Goal: Transaction & Acquisition: Download file/media

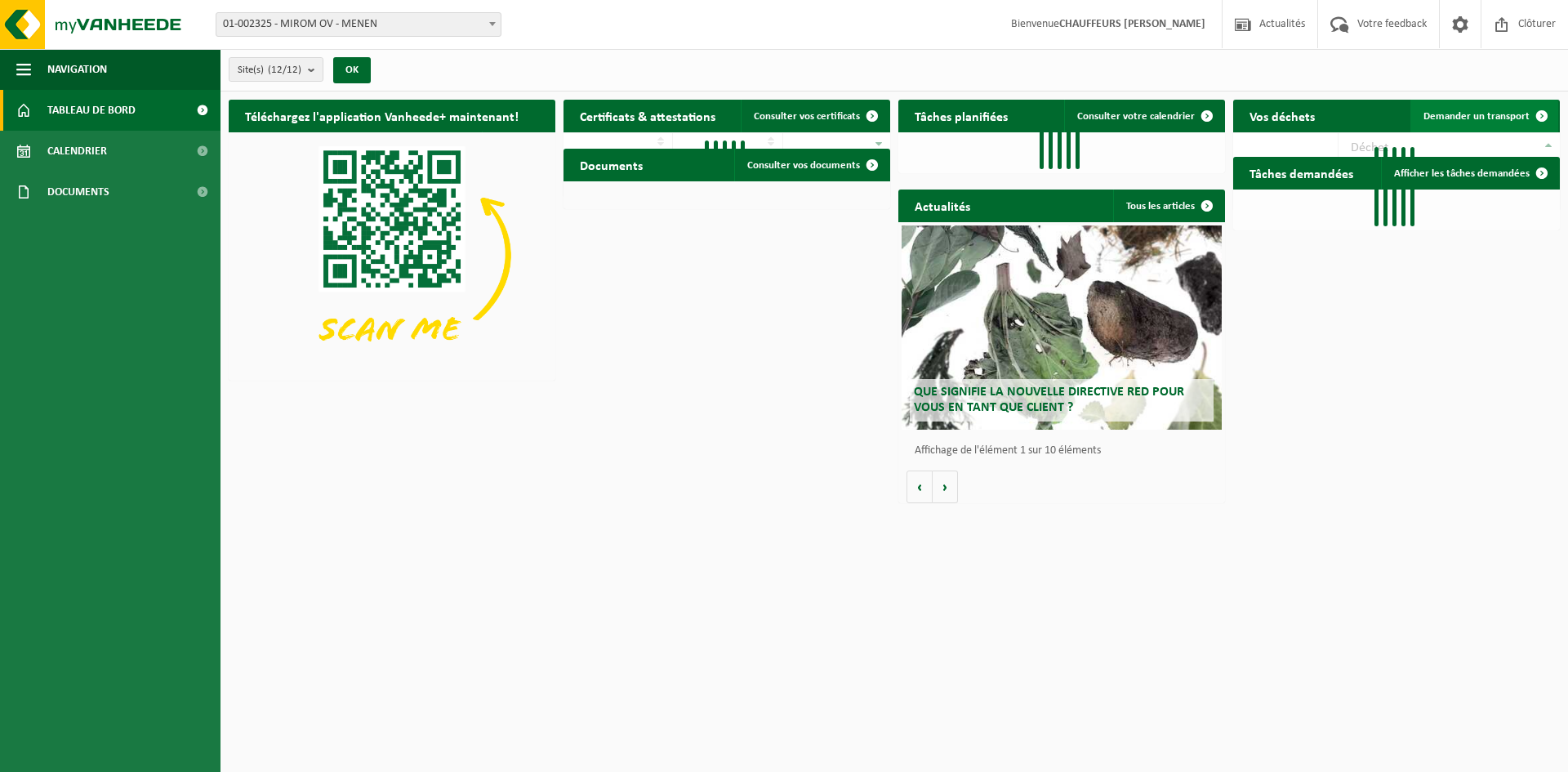
click at [1507, 111] on span "Demander un transport" at bounding box center [1476, 116] width 106 height 11
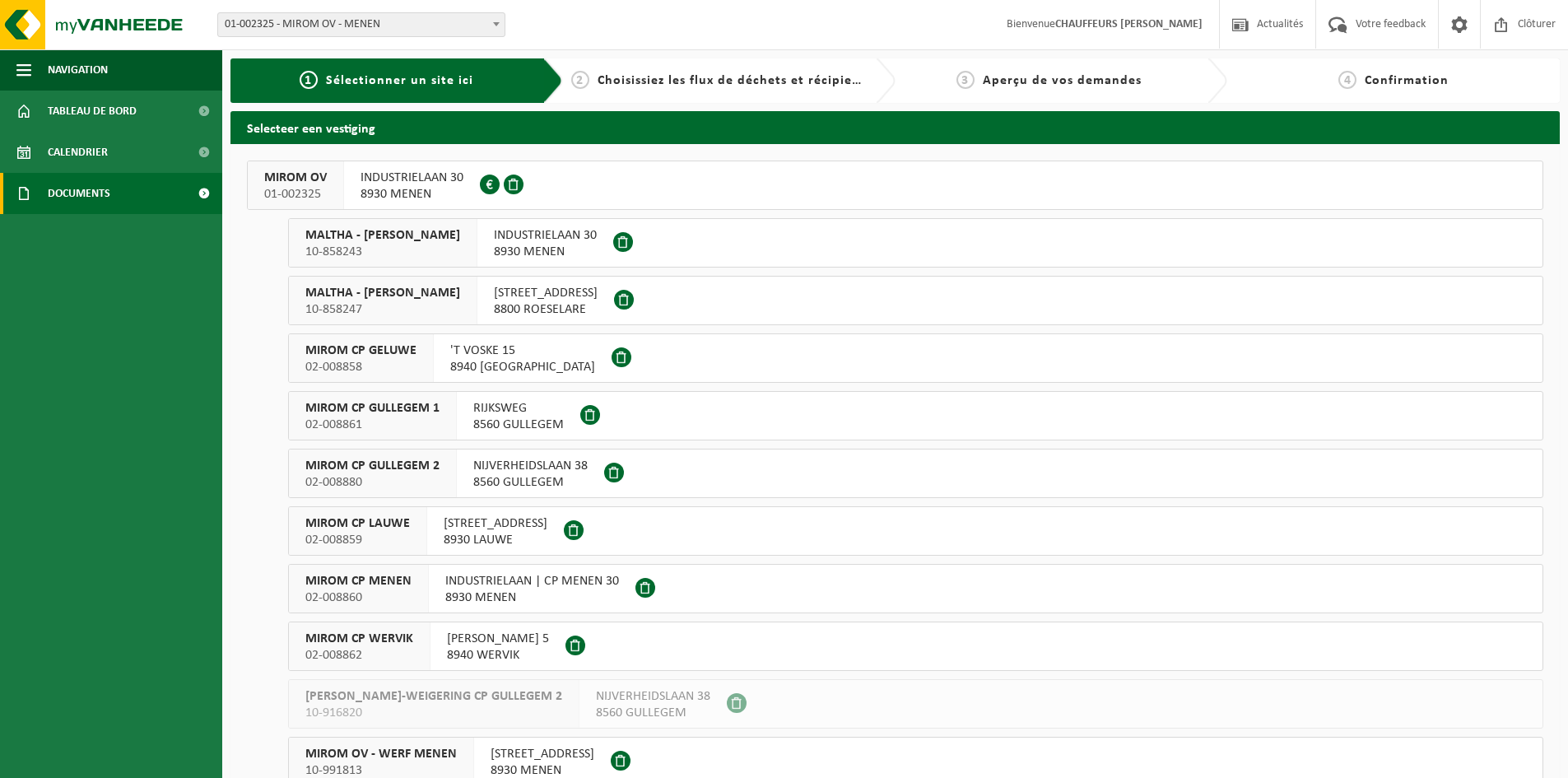
click at [138, 201] on link "Documents" at bounding box center [111, 193] width 222 height 41
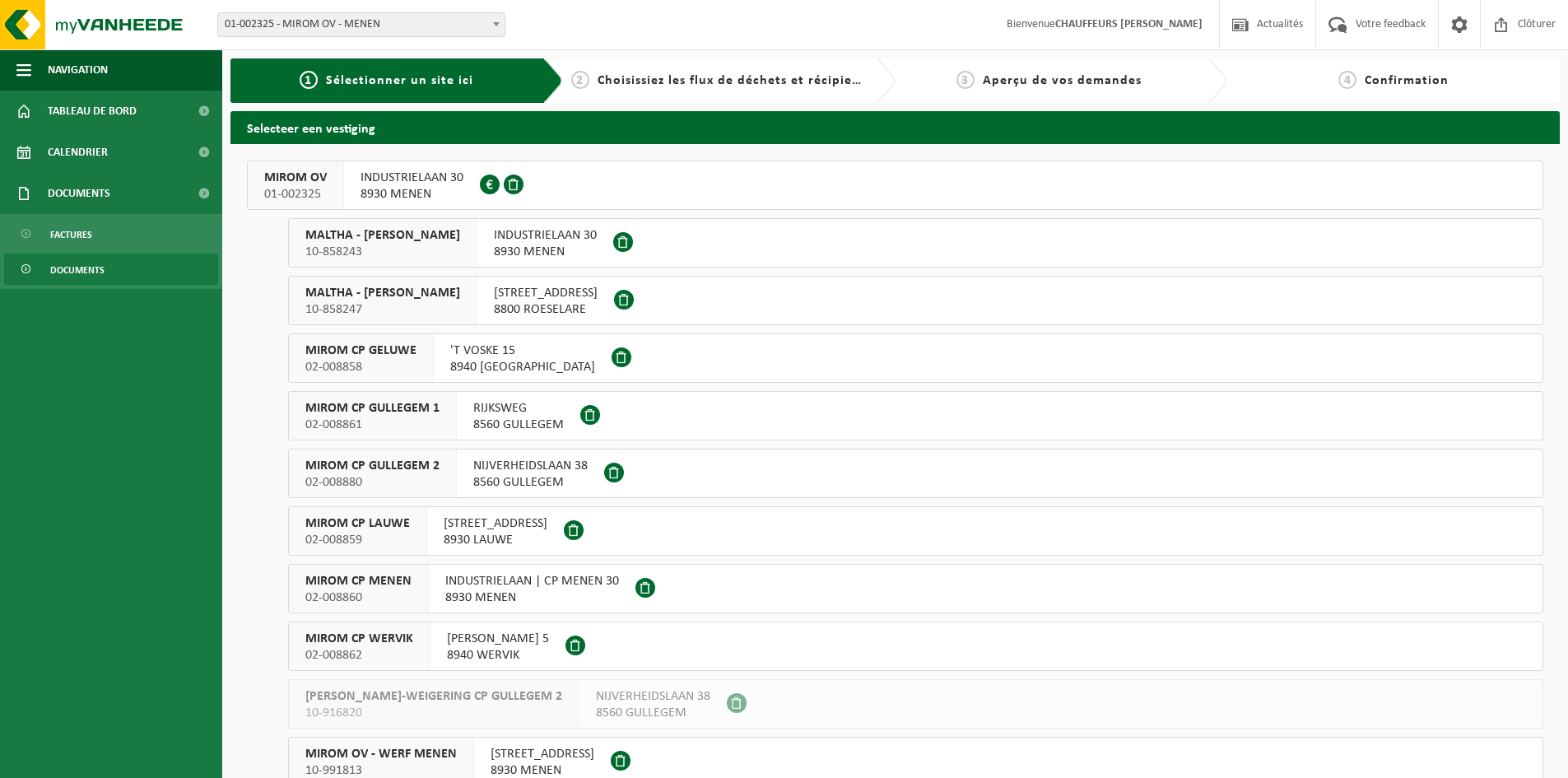
click at [106, 267] on link "Documents" at bounding box center [111, 268] width 214 height 32
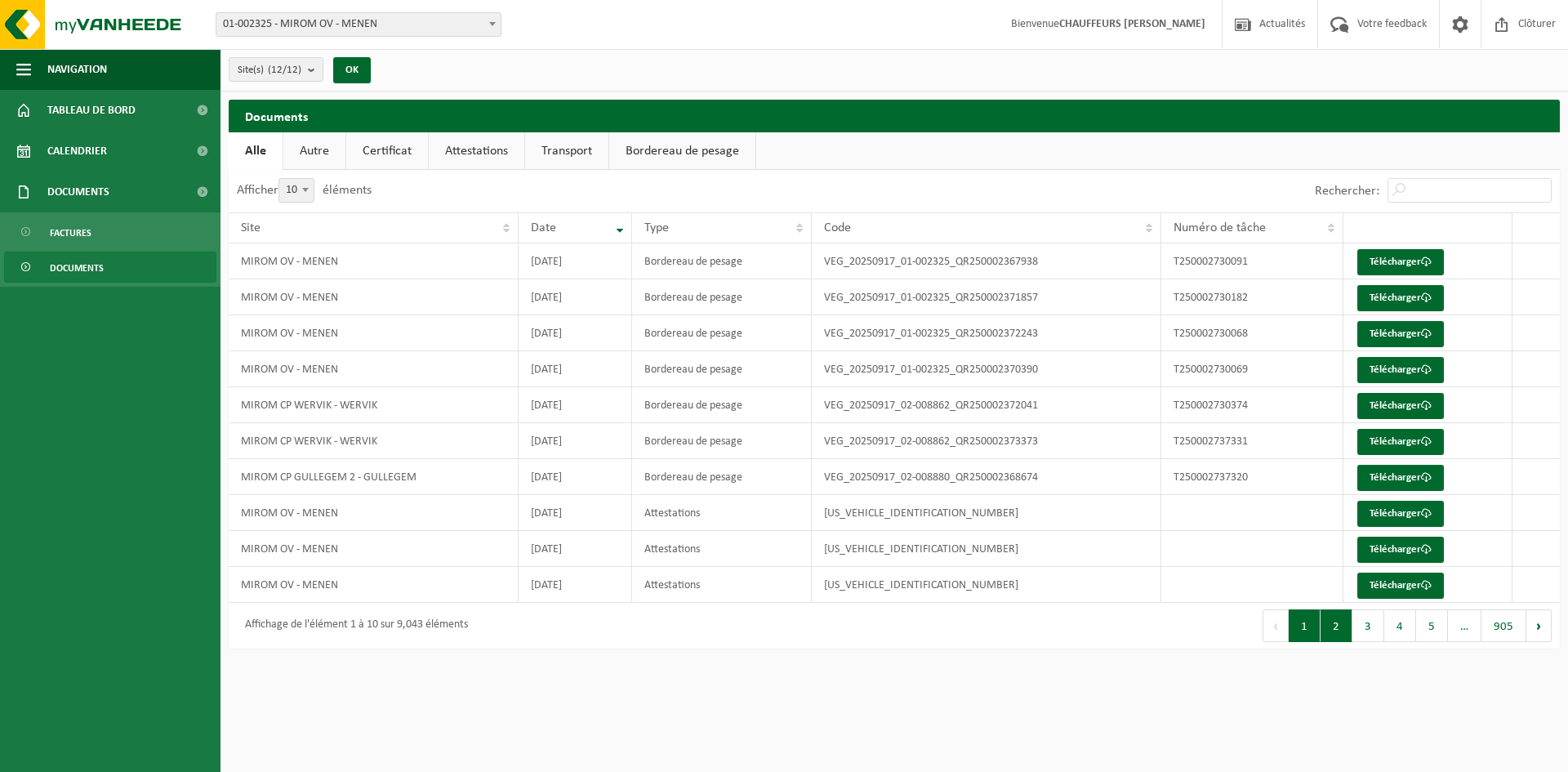
click at [1341, 620] on button "2" at bounding box center [1336, 625] width 32 height 32
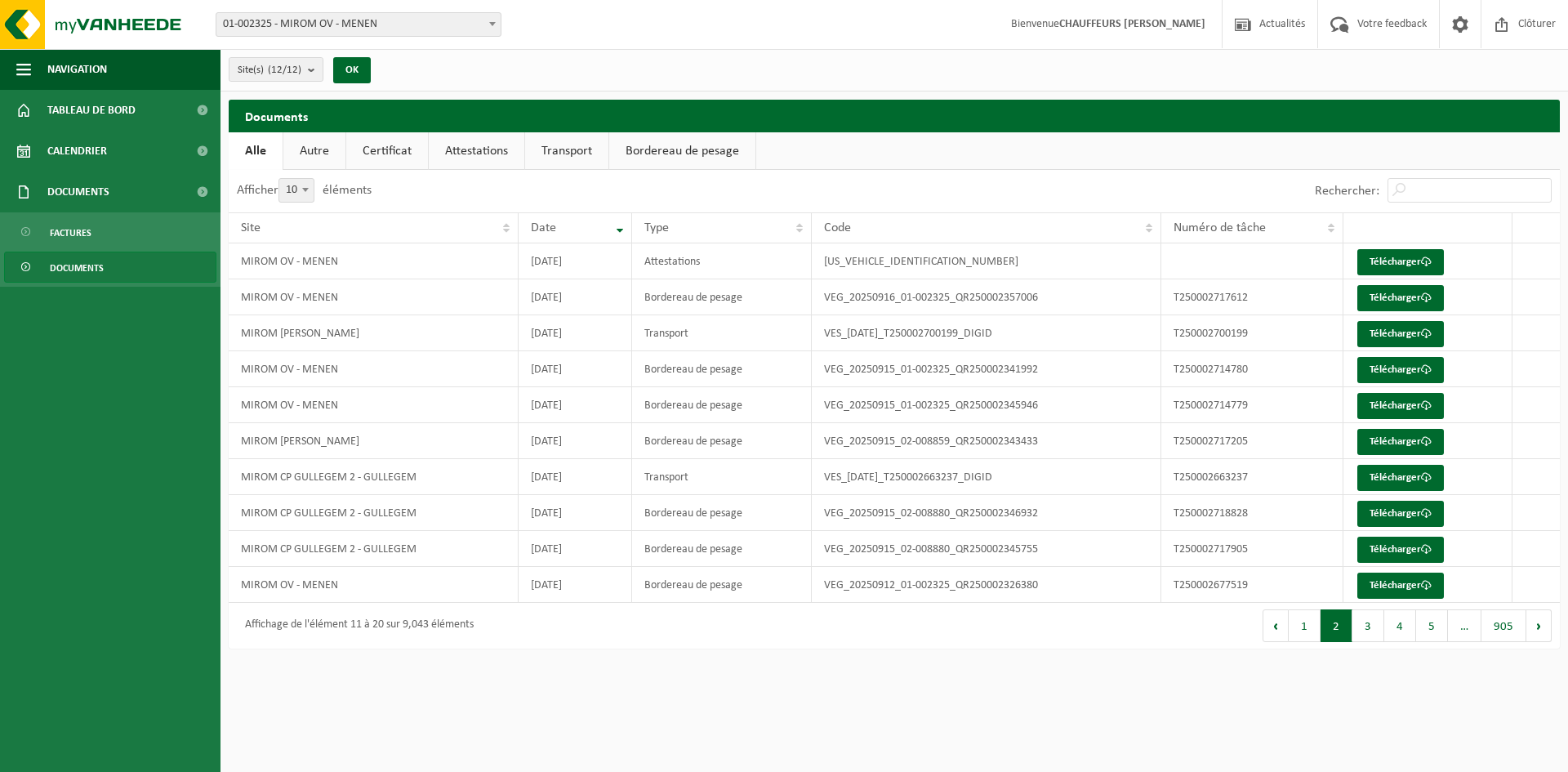
click at [1377, 625] on button "3" at bounding box center [1369, 625] width 32 height 32
click at [1402, 626] on button "4" at bounding box center [1400, 625] width 32 height 32
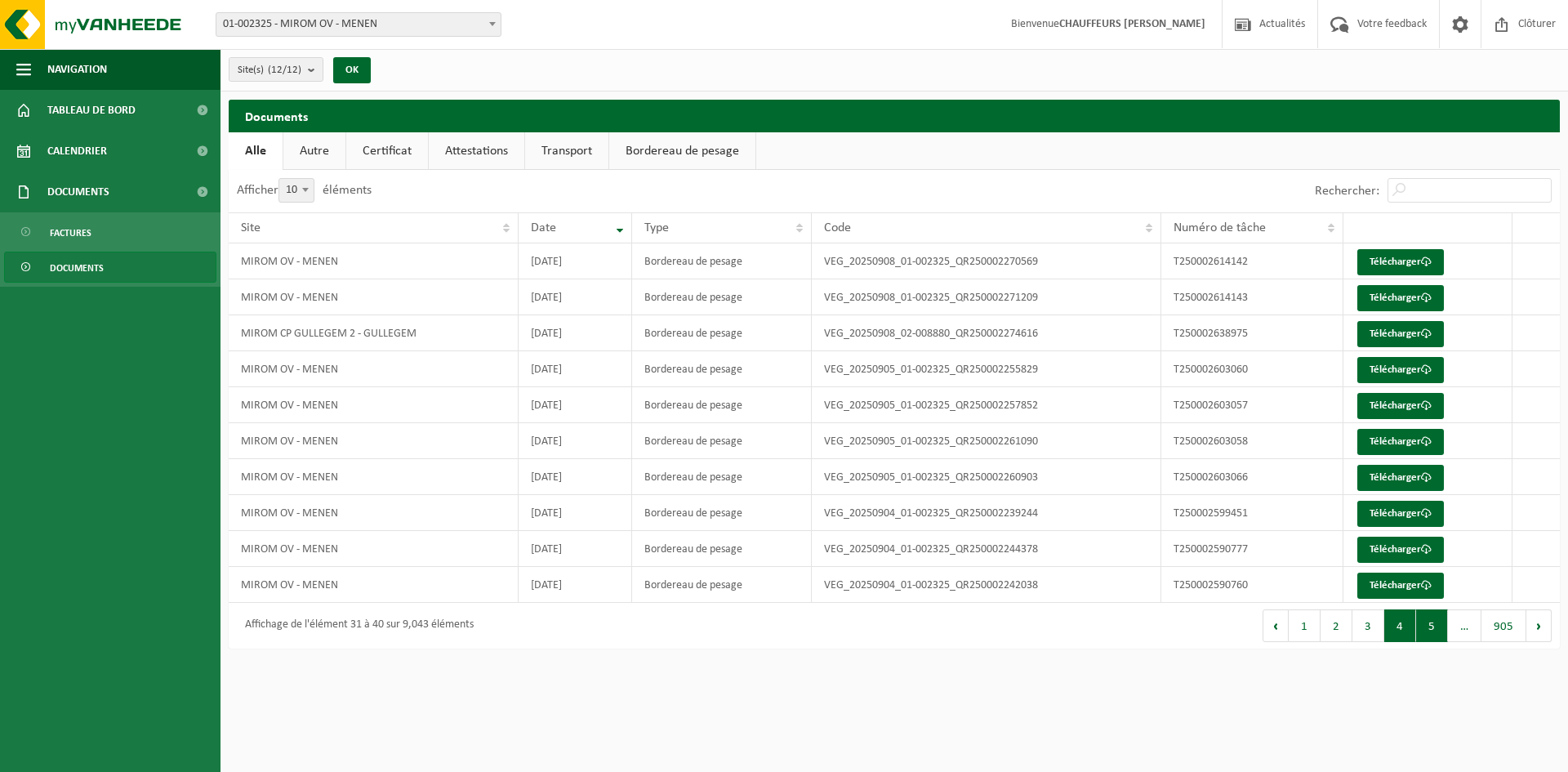
click at [1435, 623] on button "5" at bounding box center [1432, 625] width 32 height 32
click at [1442, 626] on button "6" at bounding box center [1432, 625] width 32 height 32
click at [1442, 626] on button "7" at bounding box center [1432, 625] width 32 height 32
click at [1442, 626] on button "8" at bounding box center [1432, 625] width 32 height 32
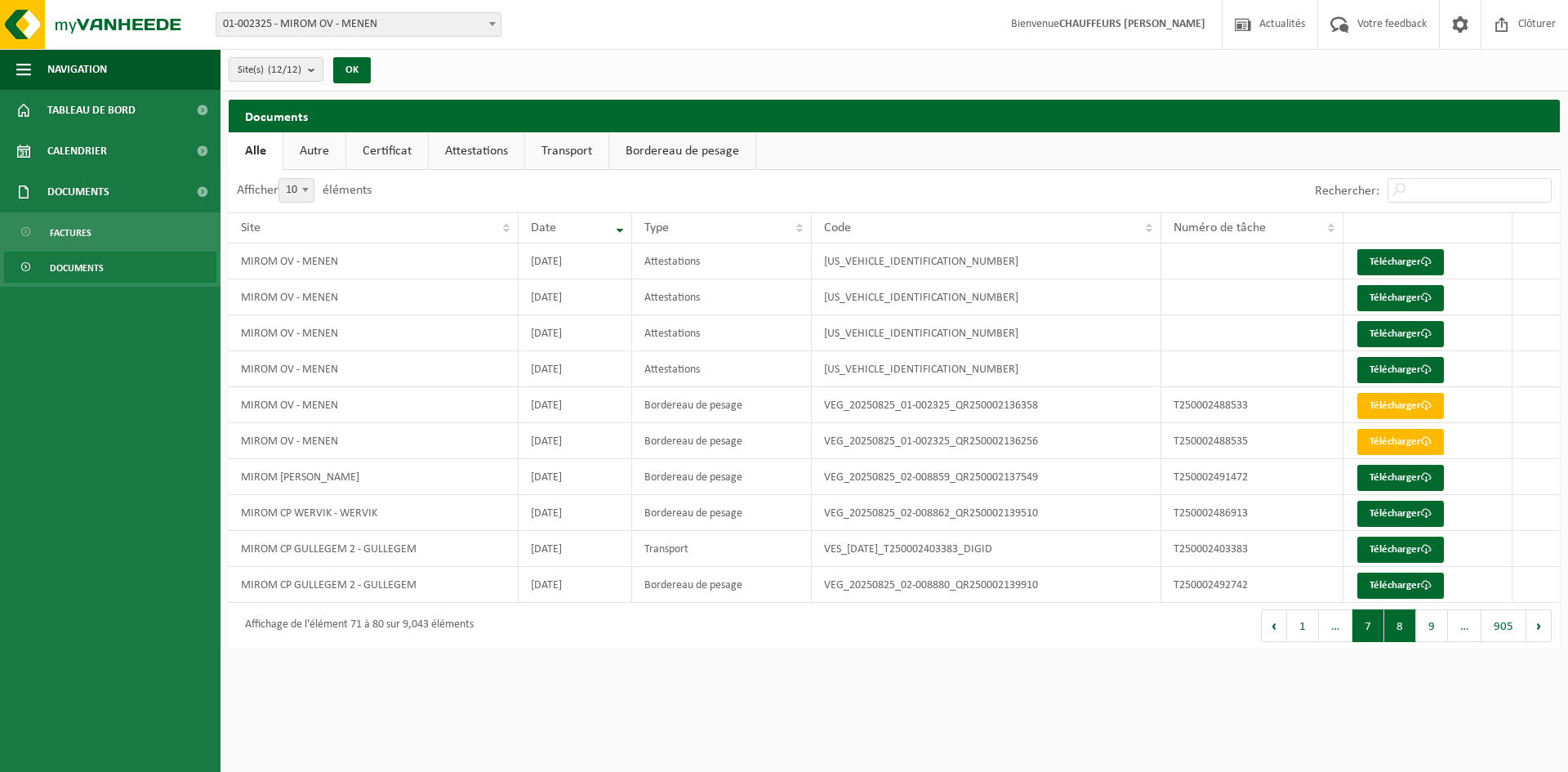
click at [1378, 624] on button "7" at bounding box center [1369, 625] width 32 height 32
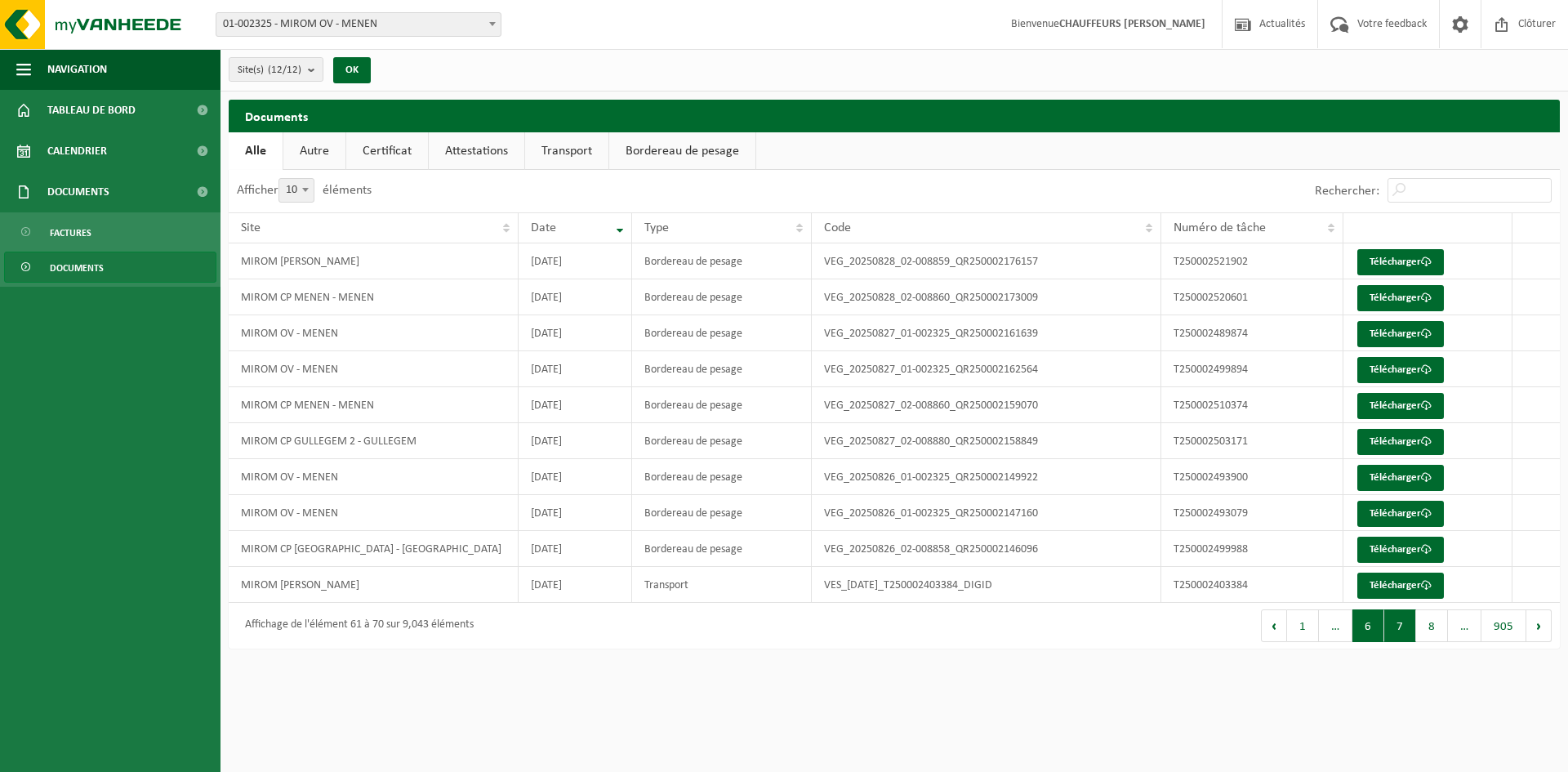
click at [1373, 635] on button "6" at bounding box center [1369, 625] width 32 height 32
click at [1403, 366] on link "Télécharger" at bounding box center [1401, 370] width 87 height 26
click at [1386, 327] on link "Télécharger" at bounding box center [1401, 333] width 87 height 26
click at [1409, 331] on link "Télécharger" at bounding box center [1401, 333] width 87 height 26
click at [1368, 629] on button "5" at bounding box center [1369, 625] width 32 height 32
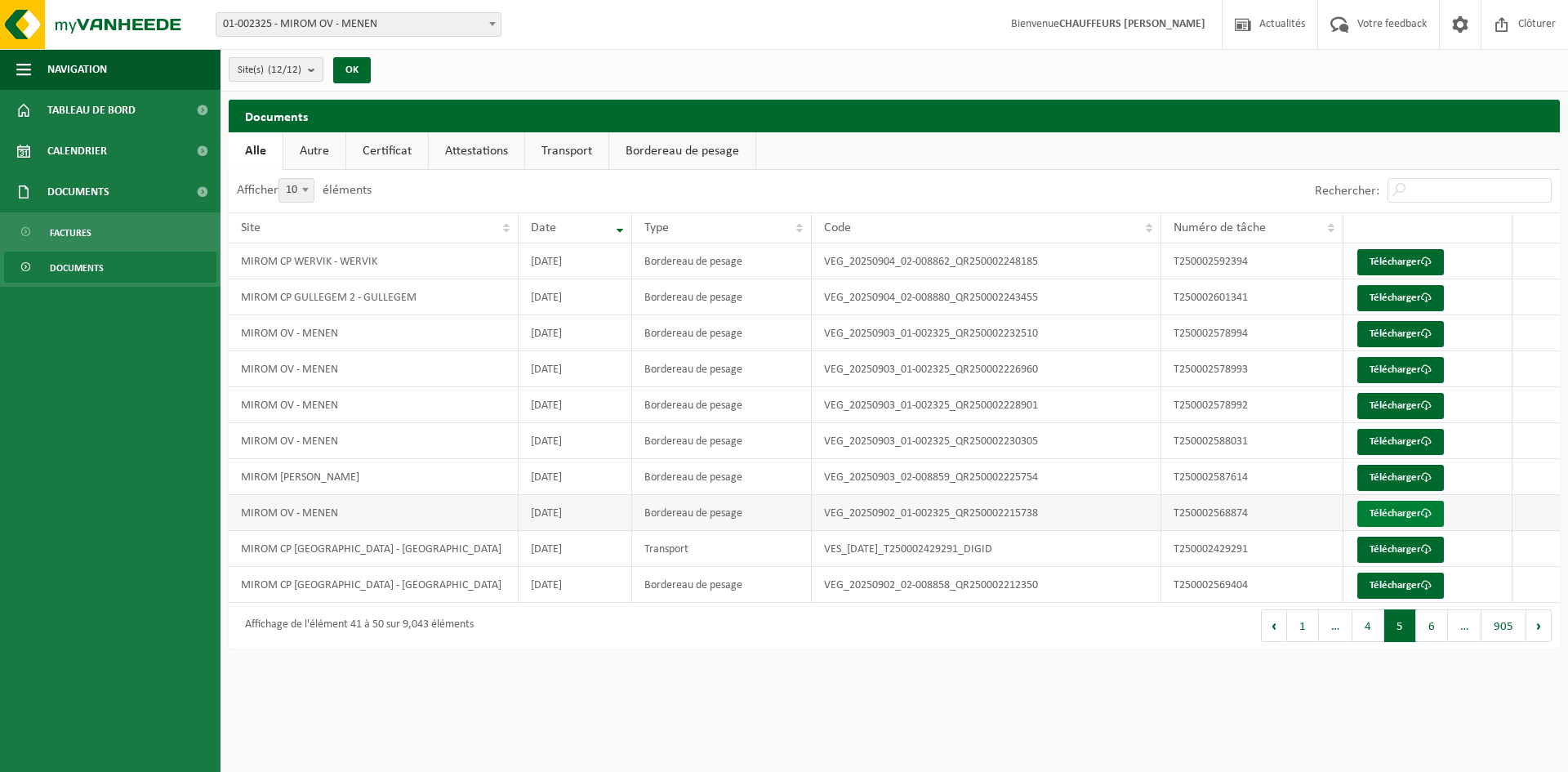
click at [1402, 511] on link "Télécharger" at bounding box center [1401, 513] width 87 height 26
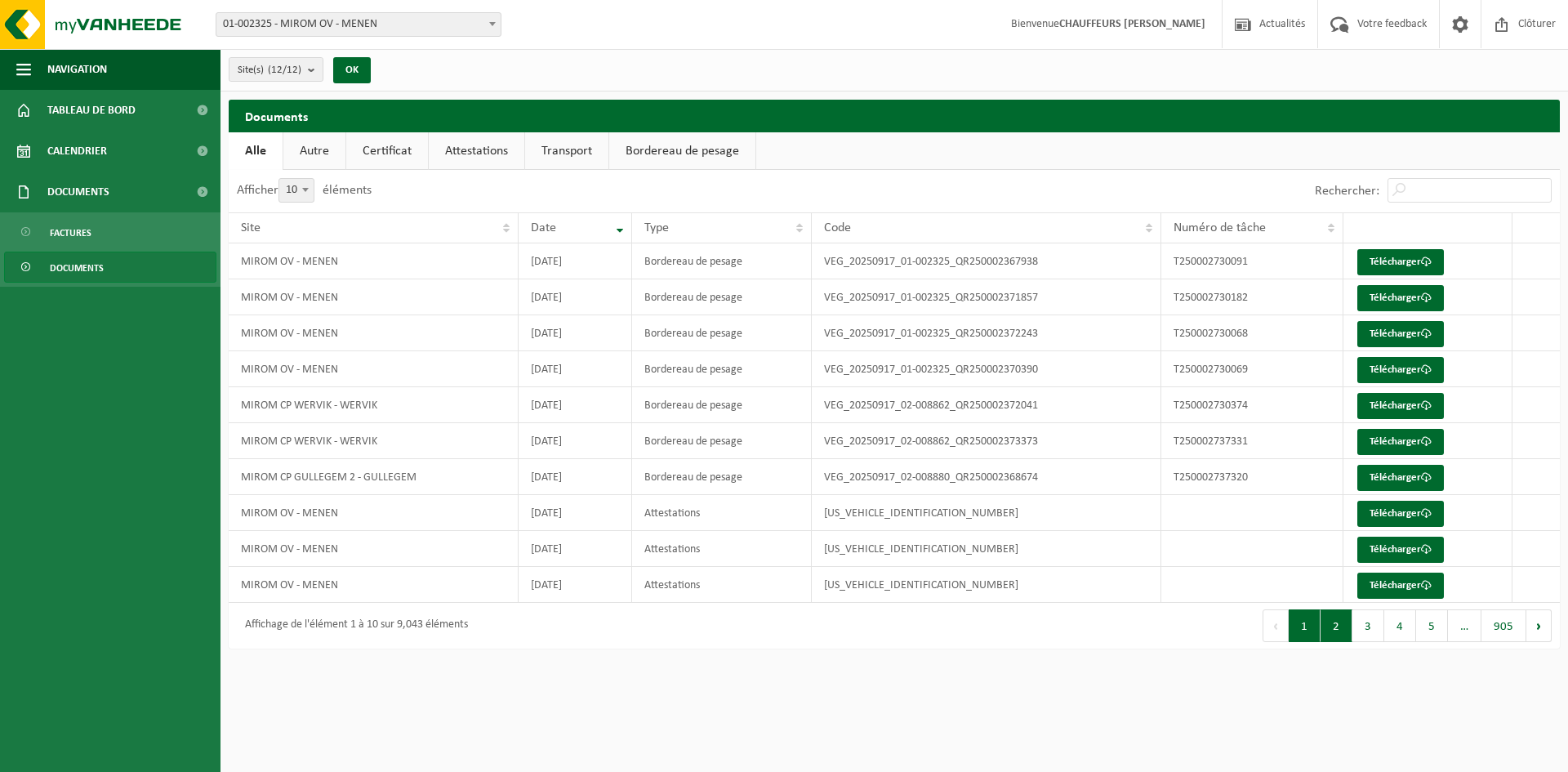
click at [1351, 620] on button "2" at bounding box center [1336, 625] width 32 height 32
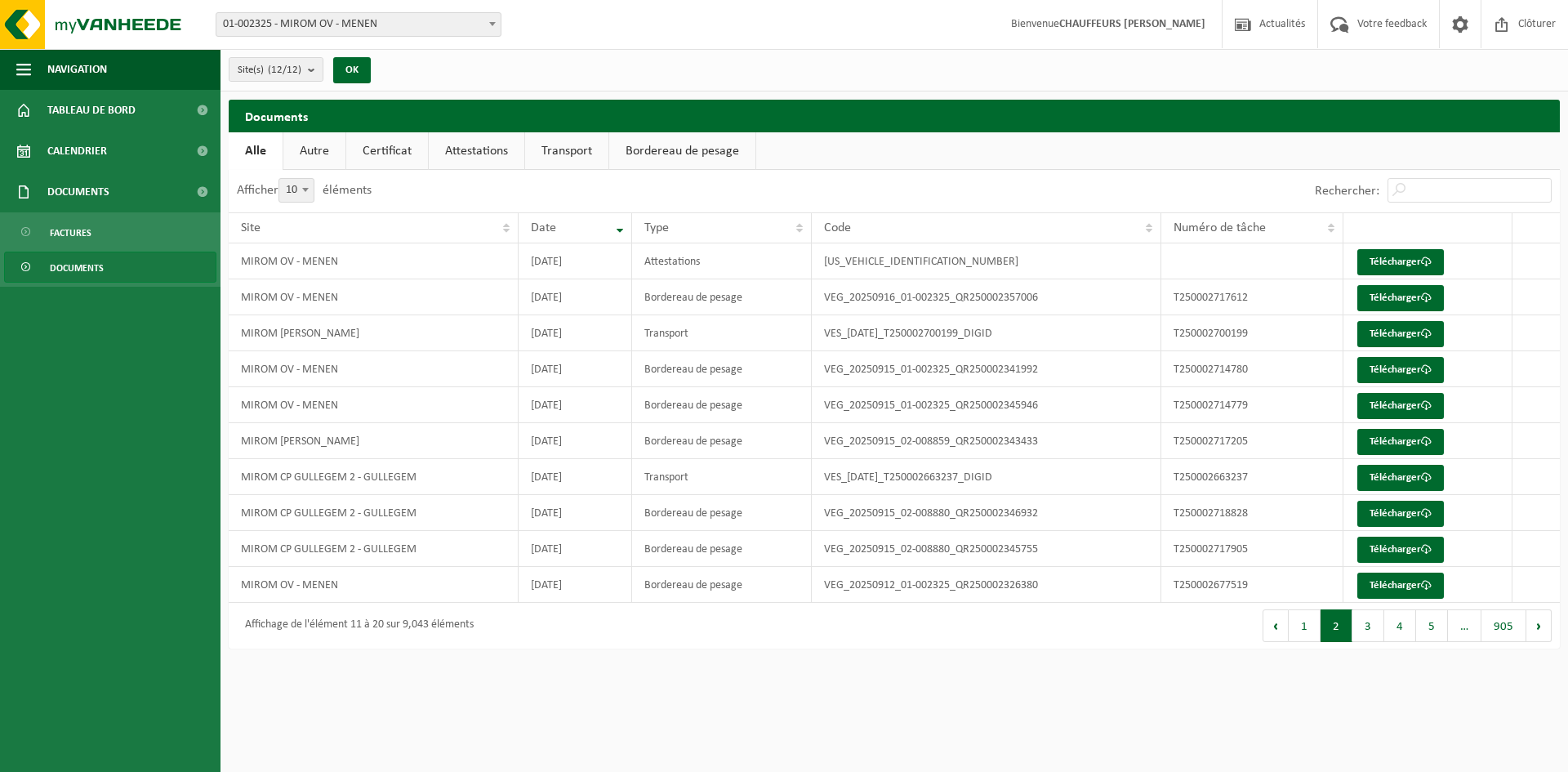
click at [1313, 624] on button "1" at bounding box center [1305, 625] width 32 height 32
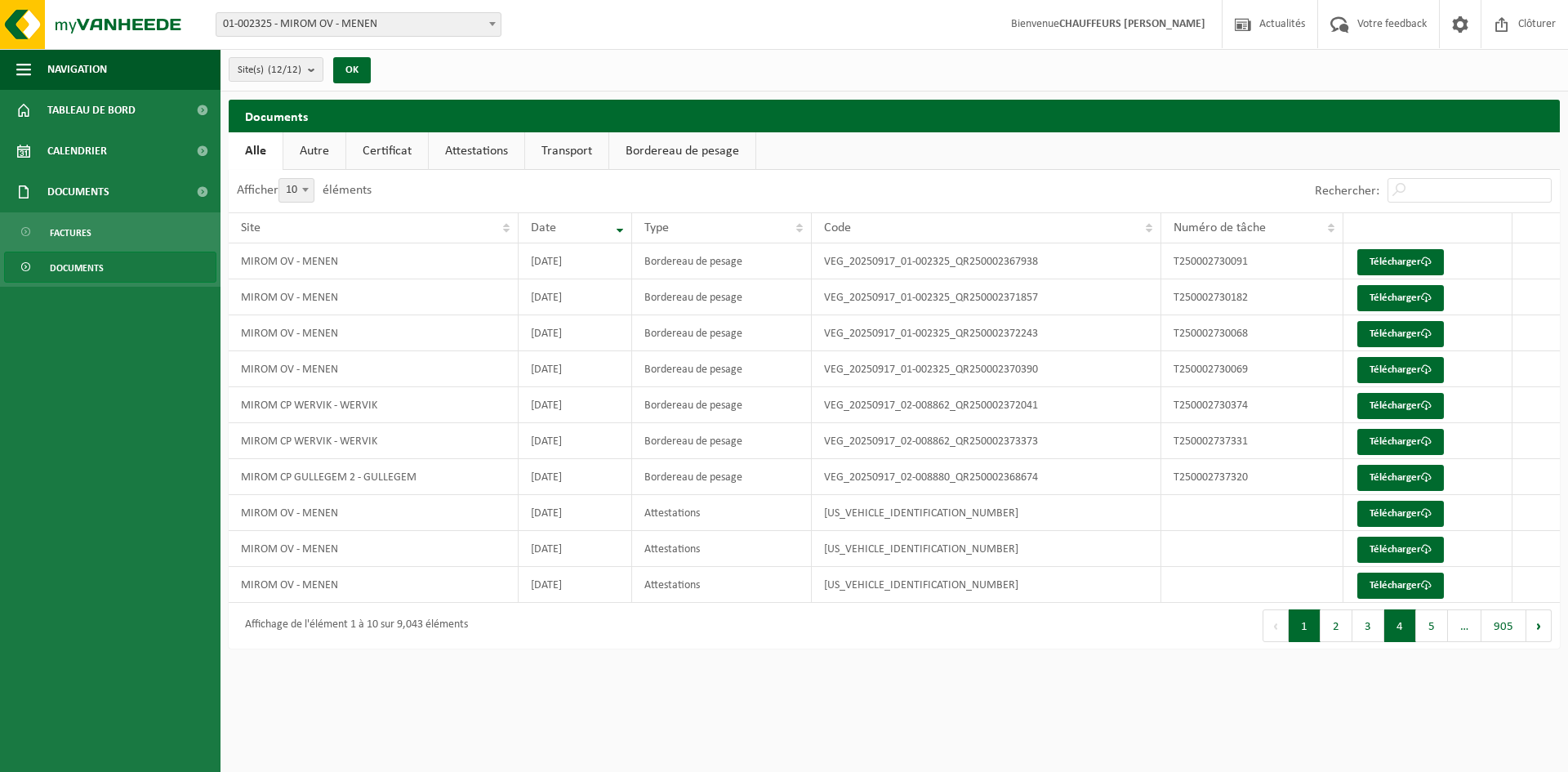
click at [1404, 634] on button "4" at bounding box center [1400, 625] width 32 height 32
click at [1438, 627] on button "5" at bounding box center [1432, 625] width 32 height 32
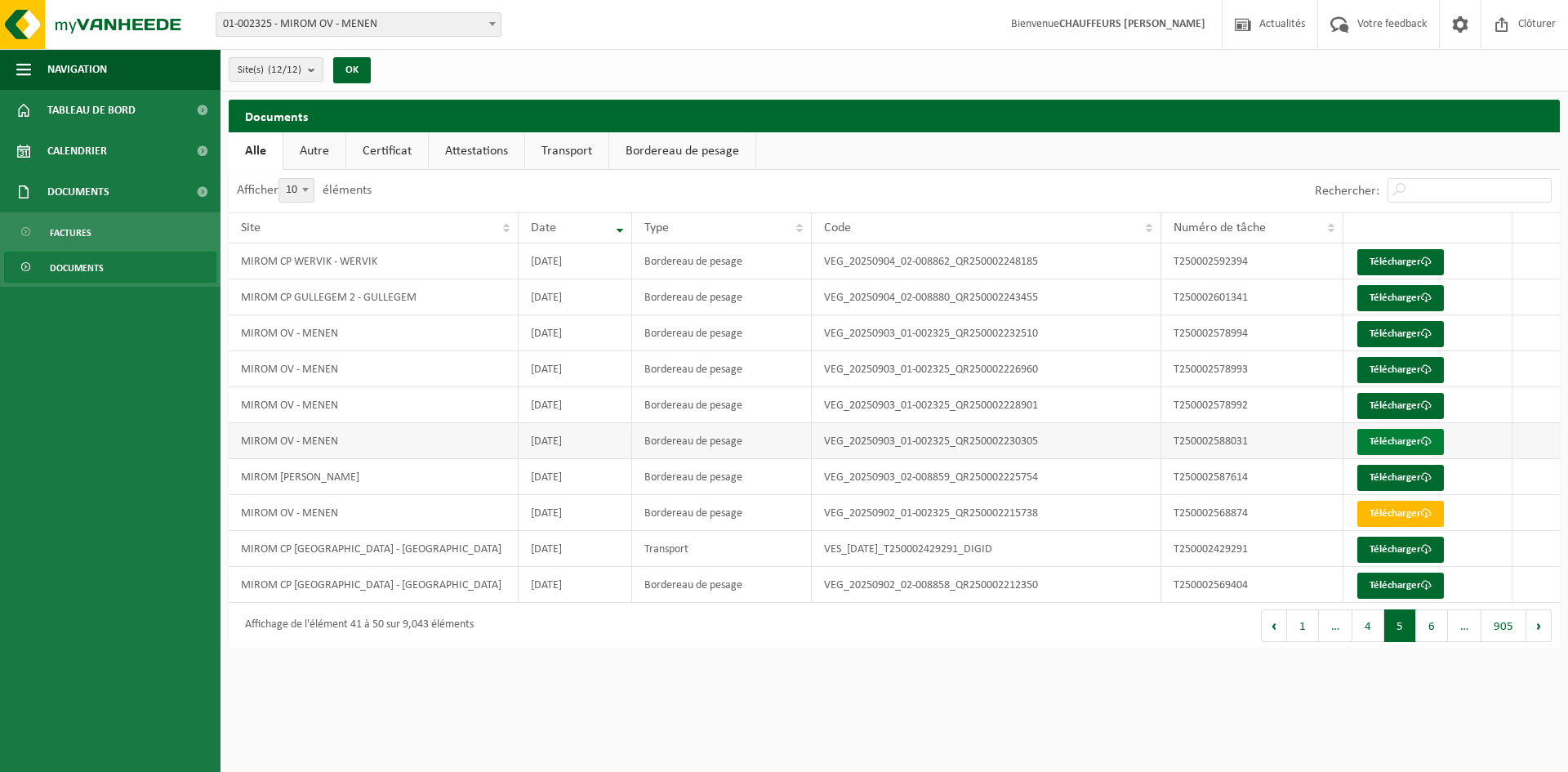
click at [1397, 436] on link "Télécharger" at bounding box center [1401, 441] width 87 height 26
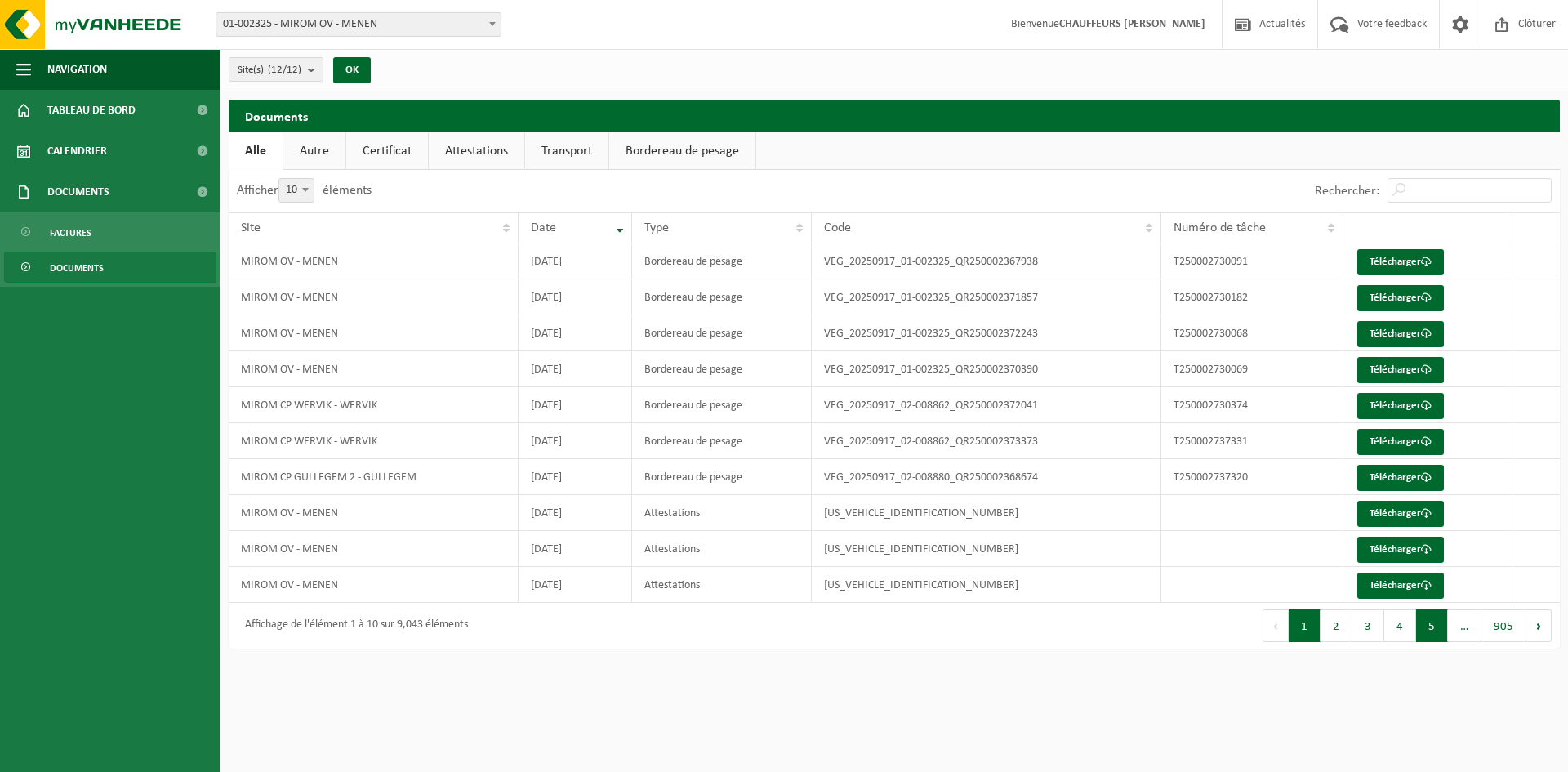
click at [1431, 628] on button "5" at bounding box center [1432, 625] width 32 height 32
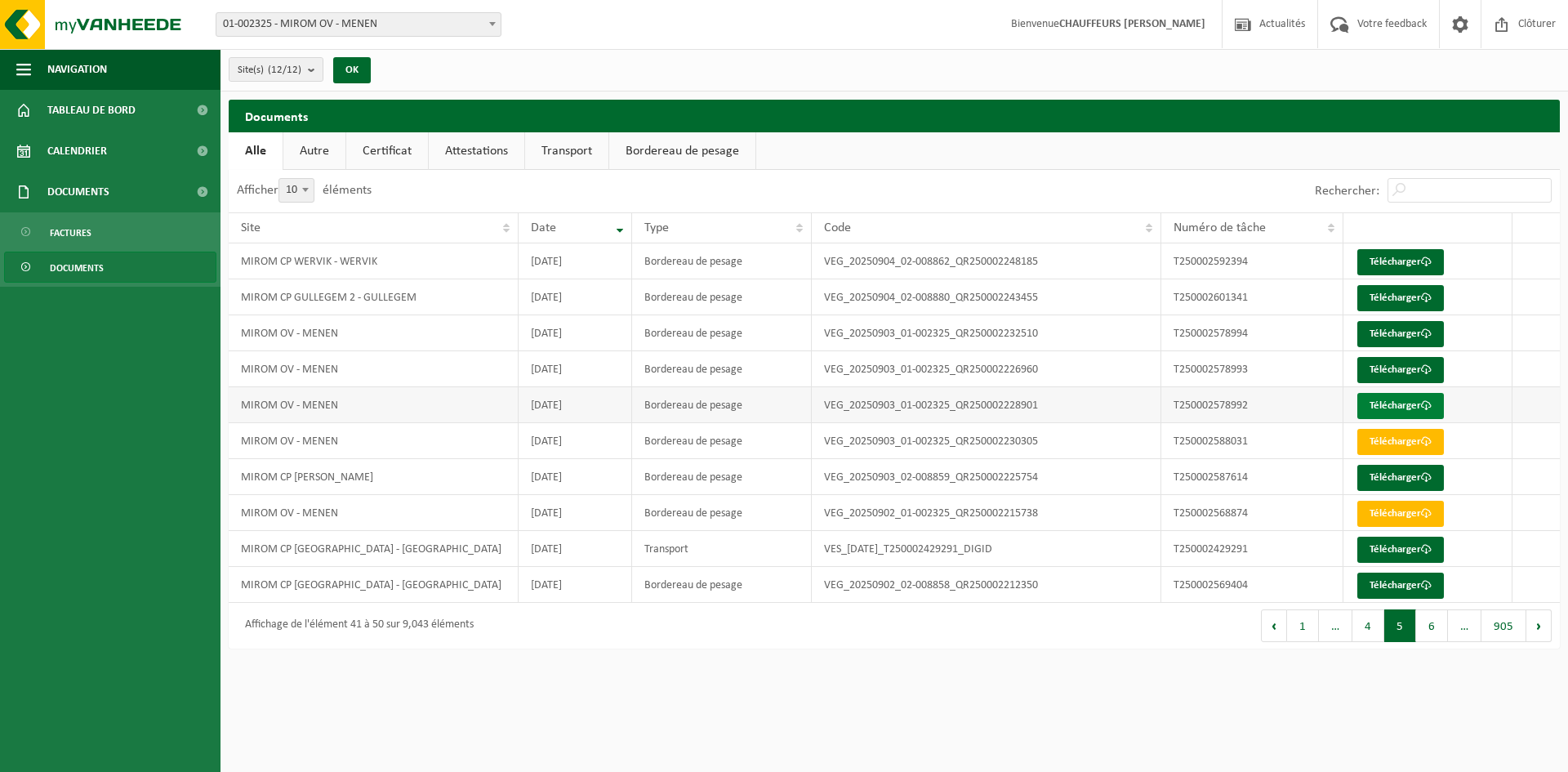
click at [1394, 402] on link "Télécharger" at bounding box center [1401, 406] width 87 height 26
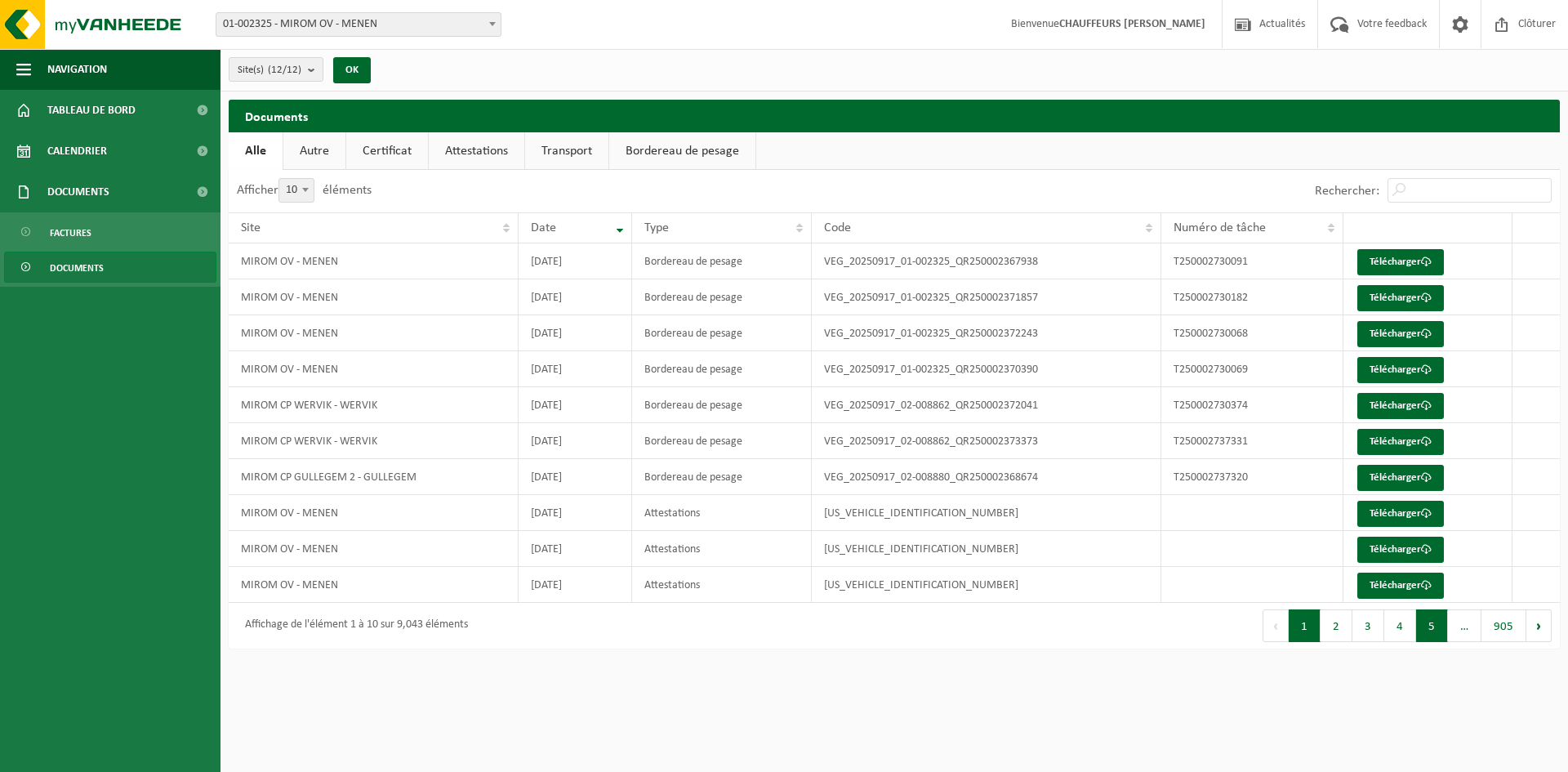
click at [1431, 624] on button "5" at bounding box center [1432, 625] width 32 height 32
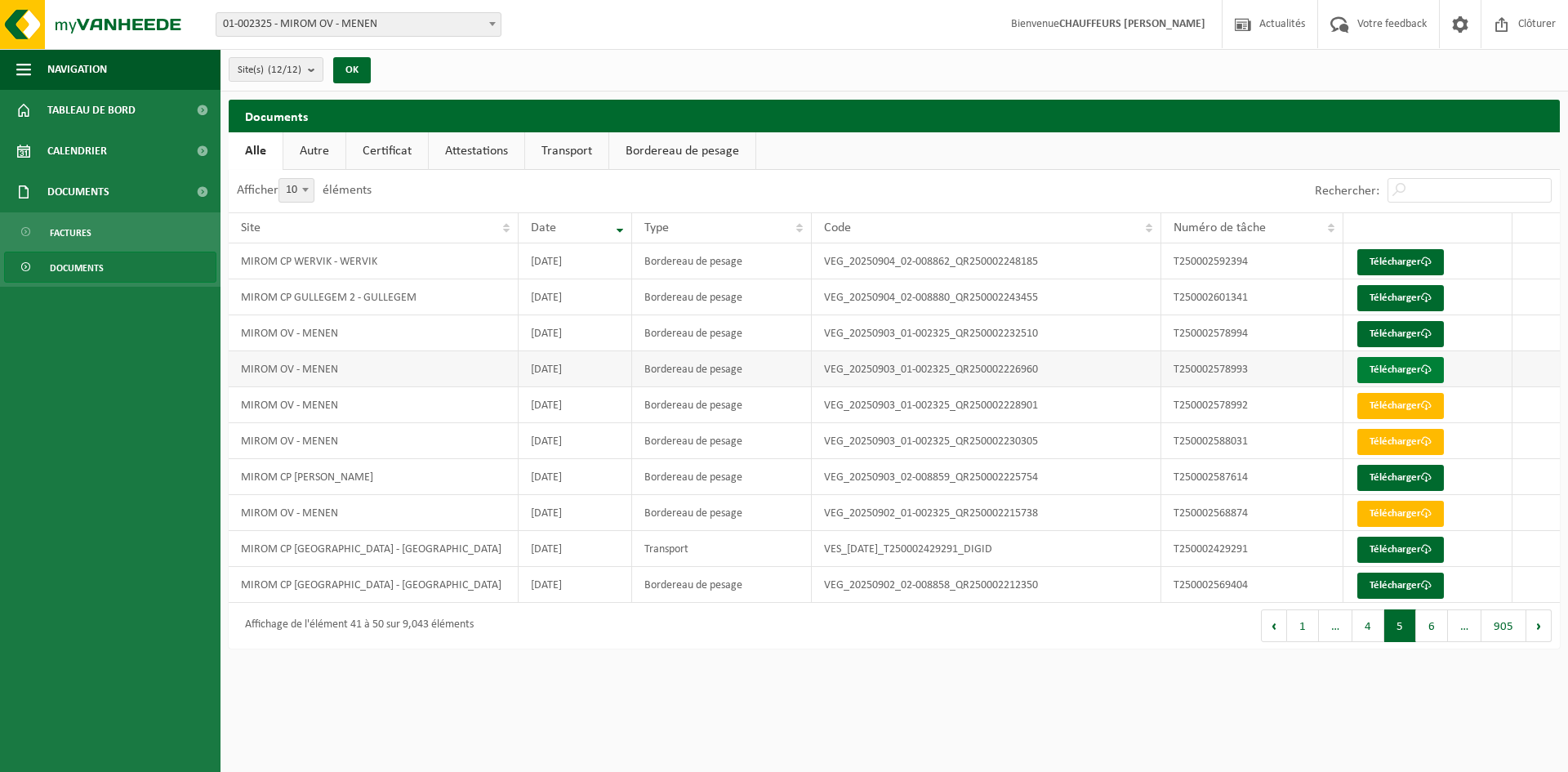
click at [1408, 365] on link "Télécharger" at bounding box center [1401, 370] width 87 height 26
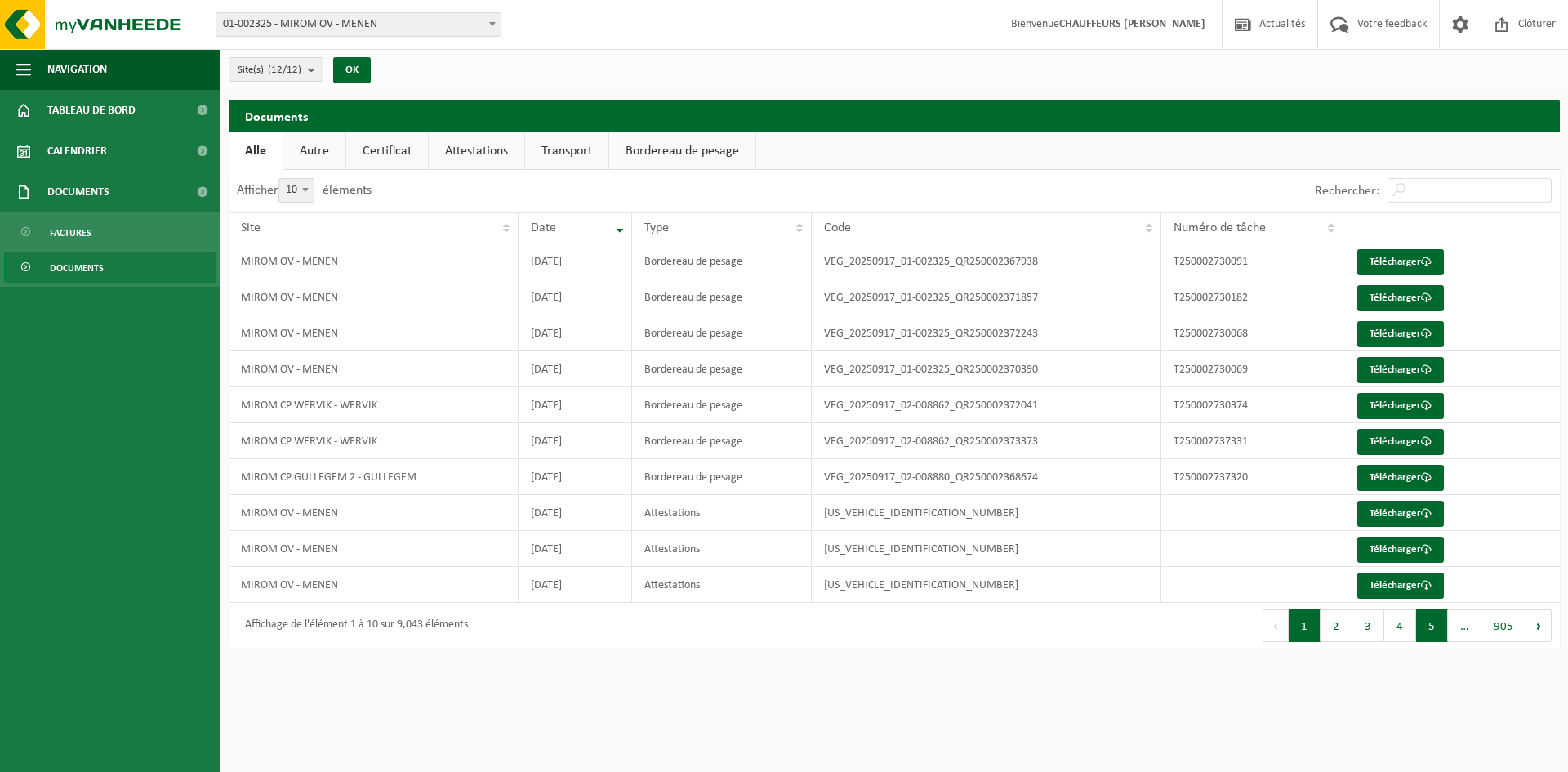
click at [1439, 623] on button "5" at bounding box center [1432, 625] width 32 height 32
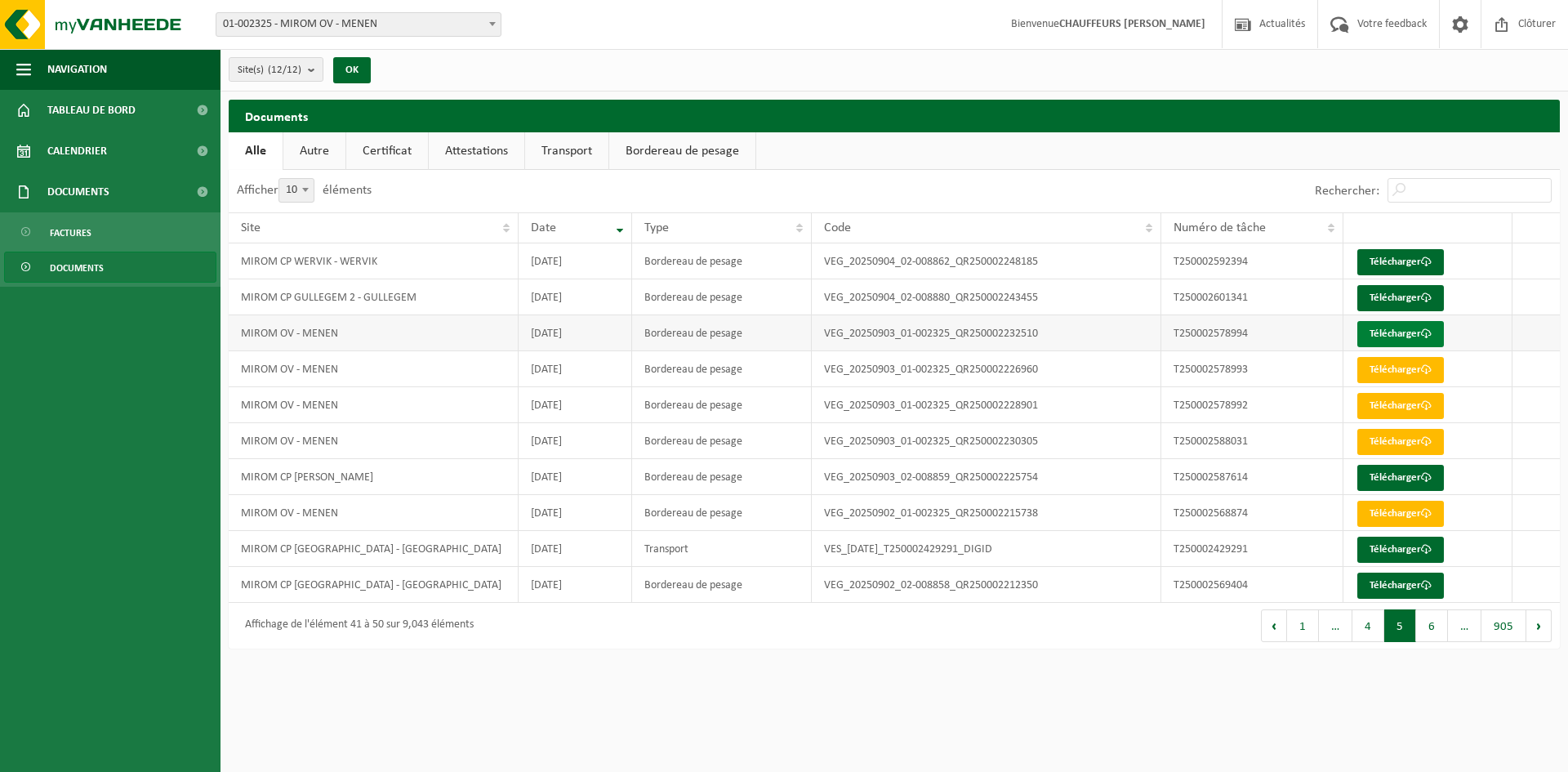
click at [1389, 335] on link "Télécharger" at bounding box center [1401, 333] width 87 height 26
click at [1314, 481] on td "T250002587614" at bounding box center [1252, 477] width 182 height 36
click at [1367, 637] on button "4" at bounding box center [1369, 625] width 32 height 32
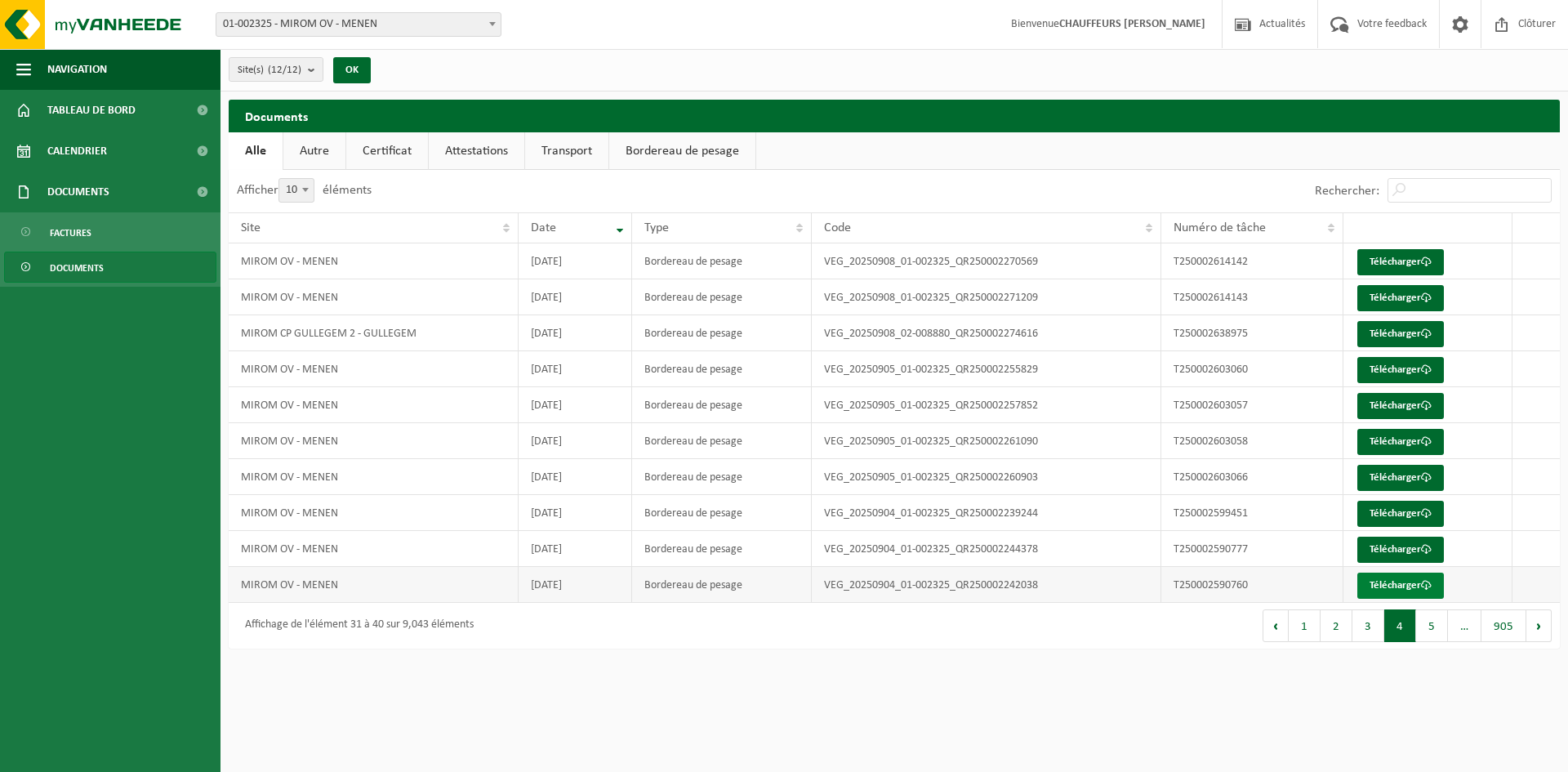
click at [1403, 584] on link "Télécharger" at bounding box center [1401, 585] width 87 height 26
click at [1376, 545] on link "Télécharger" at bounding box center [1401, 549] width 87 height 26
click at [1394, 509] on link "Télécharger" at bounding box center [1401, 513] width 87 height 26
click at [1403, 475] on link "Télécharger" at bounding box center [1401, 478] width 87 height 26
click at [1414, 437] on link "Télécharger" at bounding box center [1401, 441] width 87 height 26
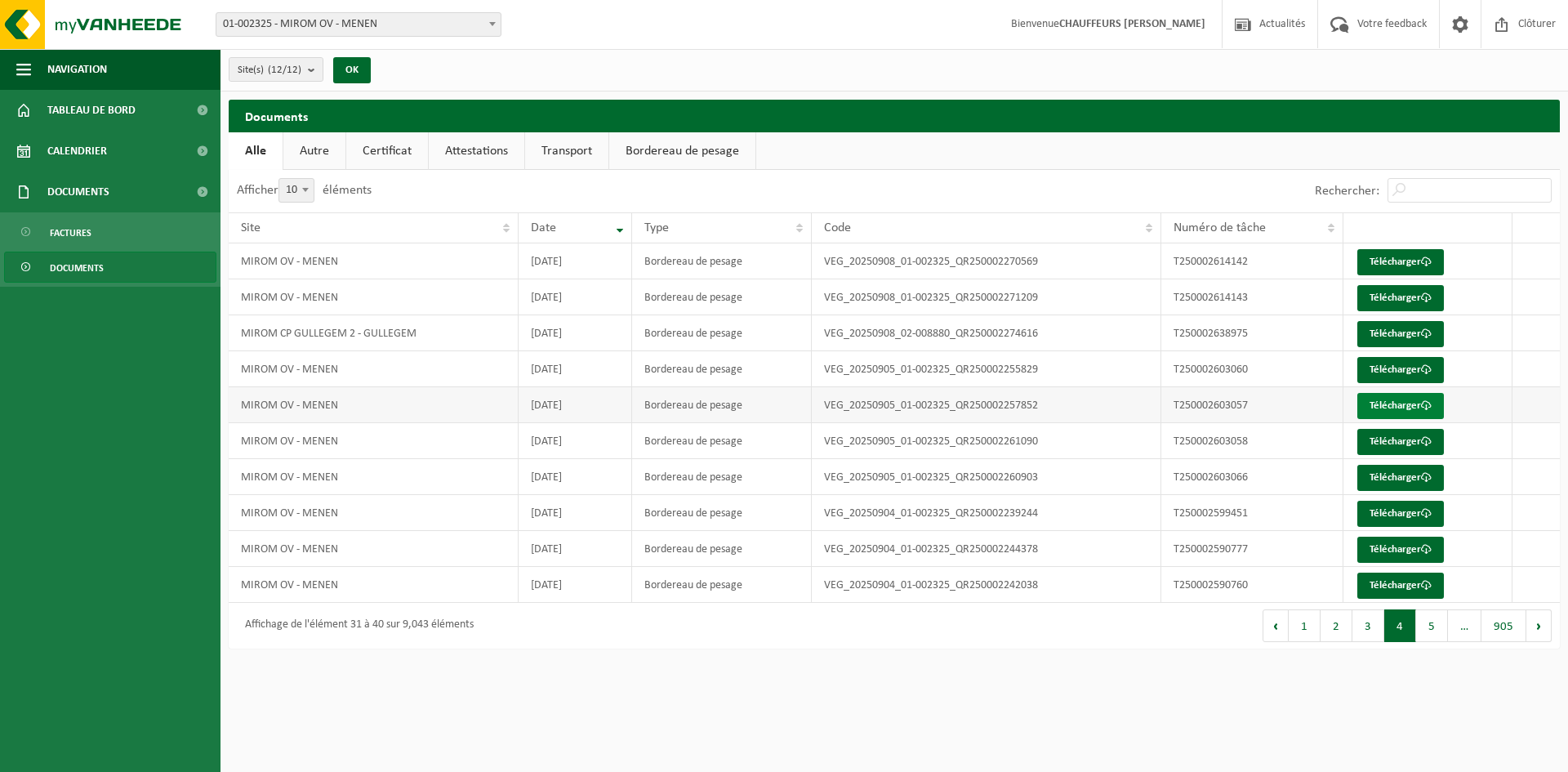
click at [1400, 402] on link "Télécharger" at bounding box center [1401, 406] width 87 height 26
click at [1396, 623] on button "4" at bounding box center [1400, 625] width 32 height 32
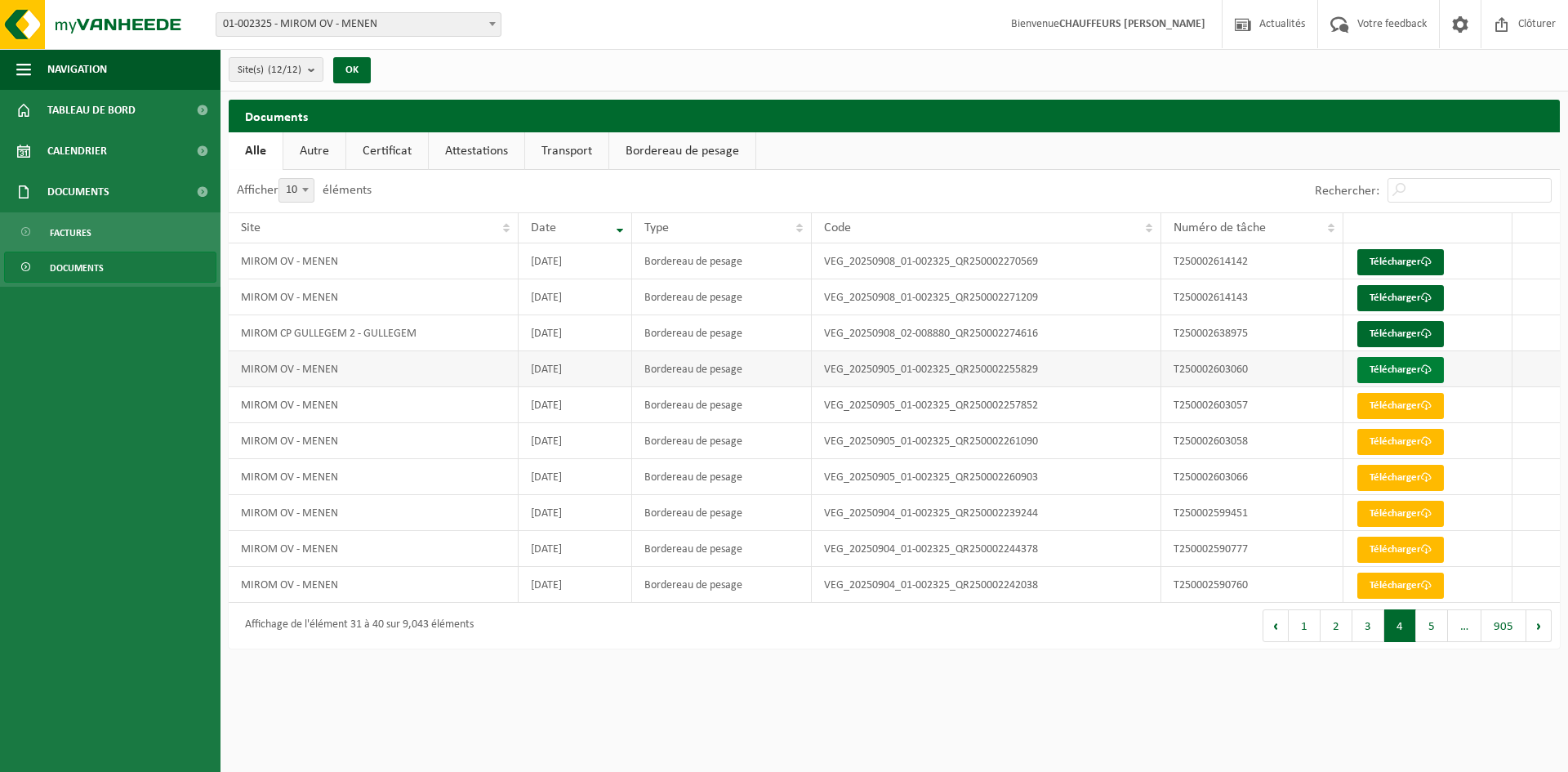
click at [1423, 359] on link "Télécharger" at bounding box center [1401, 370] width 87 height 26
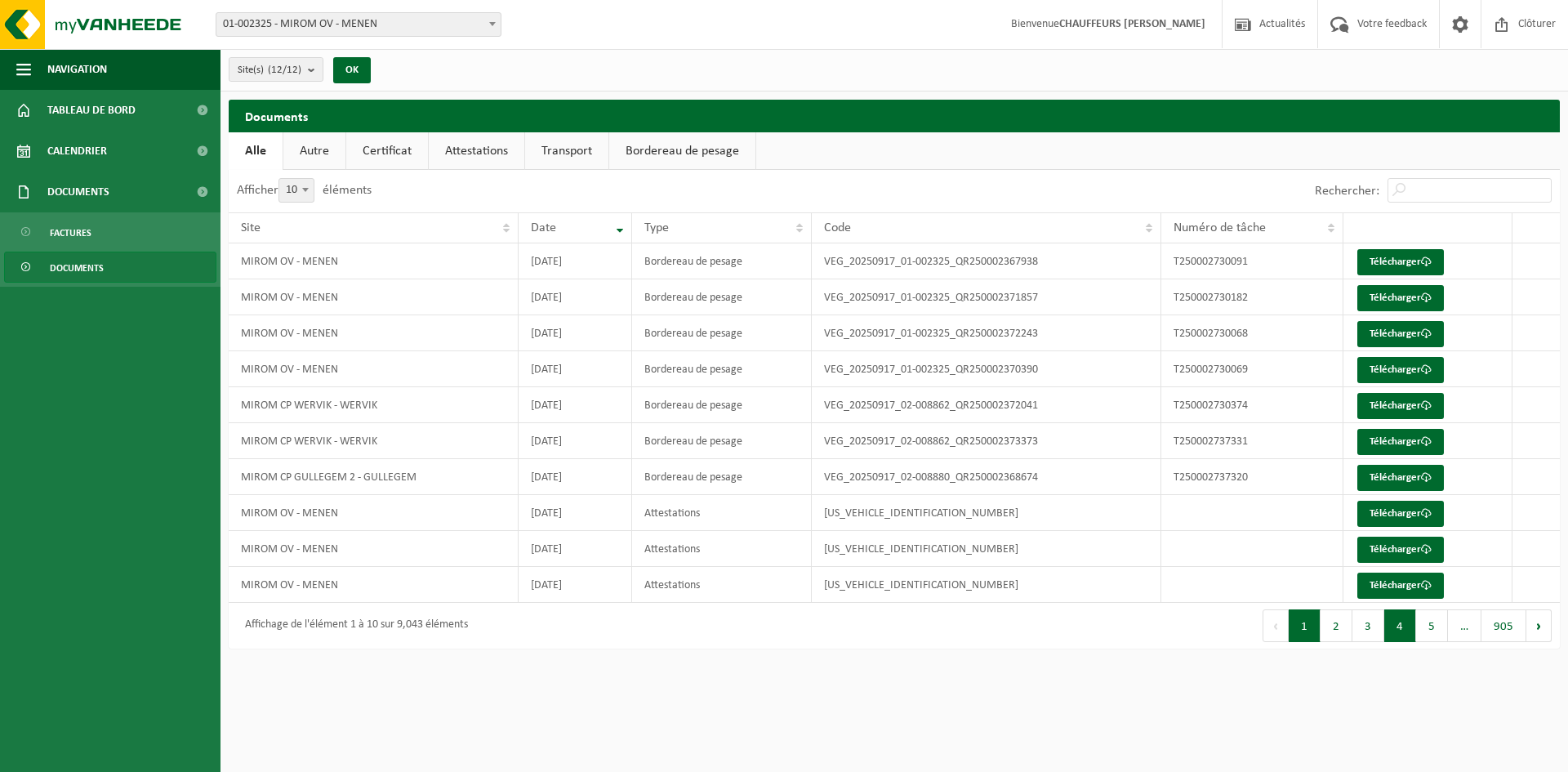
click at [1403, 626] on button "4" at bounding box center [1400, 625] width 32 height 32
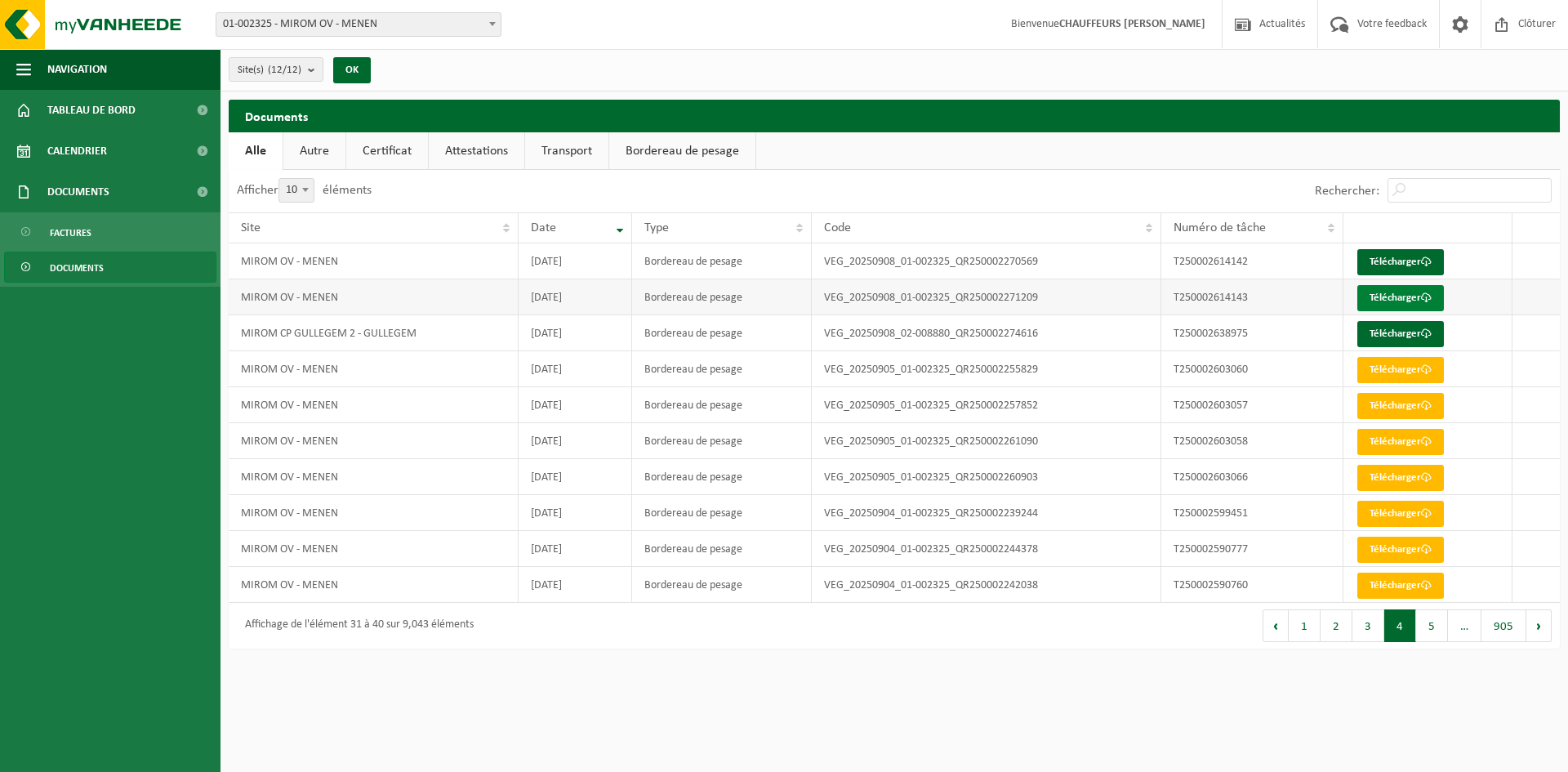
click at [1400, 294] on link "Télécharger" at bounding box center [1401, 298] width 87 height 26
click at [1546, 293] on td at bounding box center [1536, 297] width 48 height 36
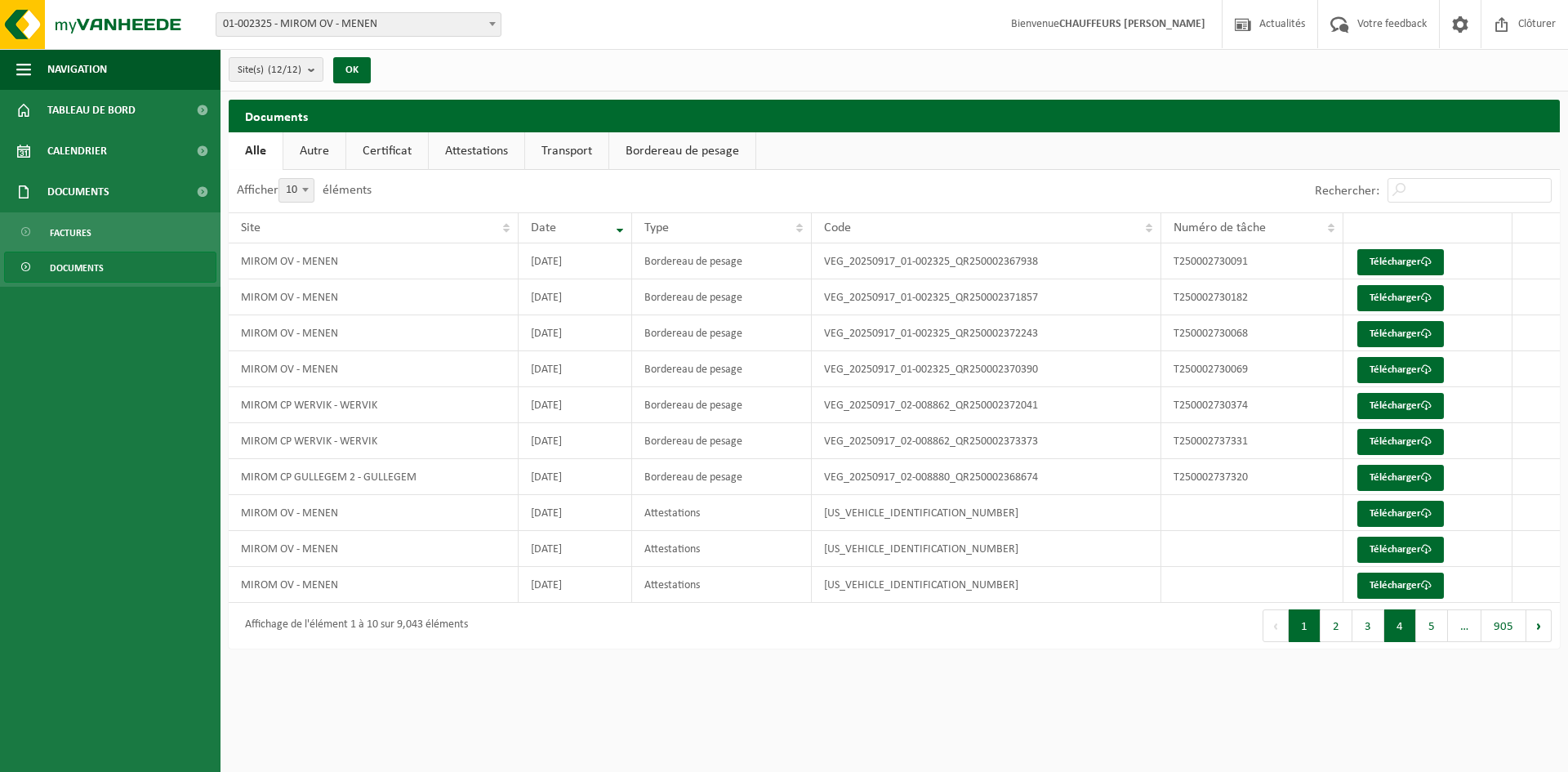
click at [1403, 629] on button "4" at bounding box center [1400, 625] width 32 height 32
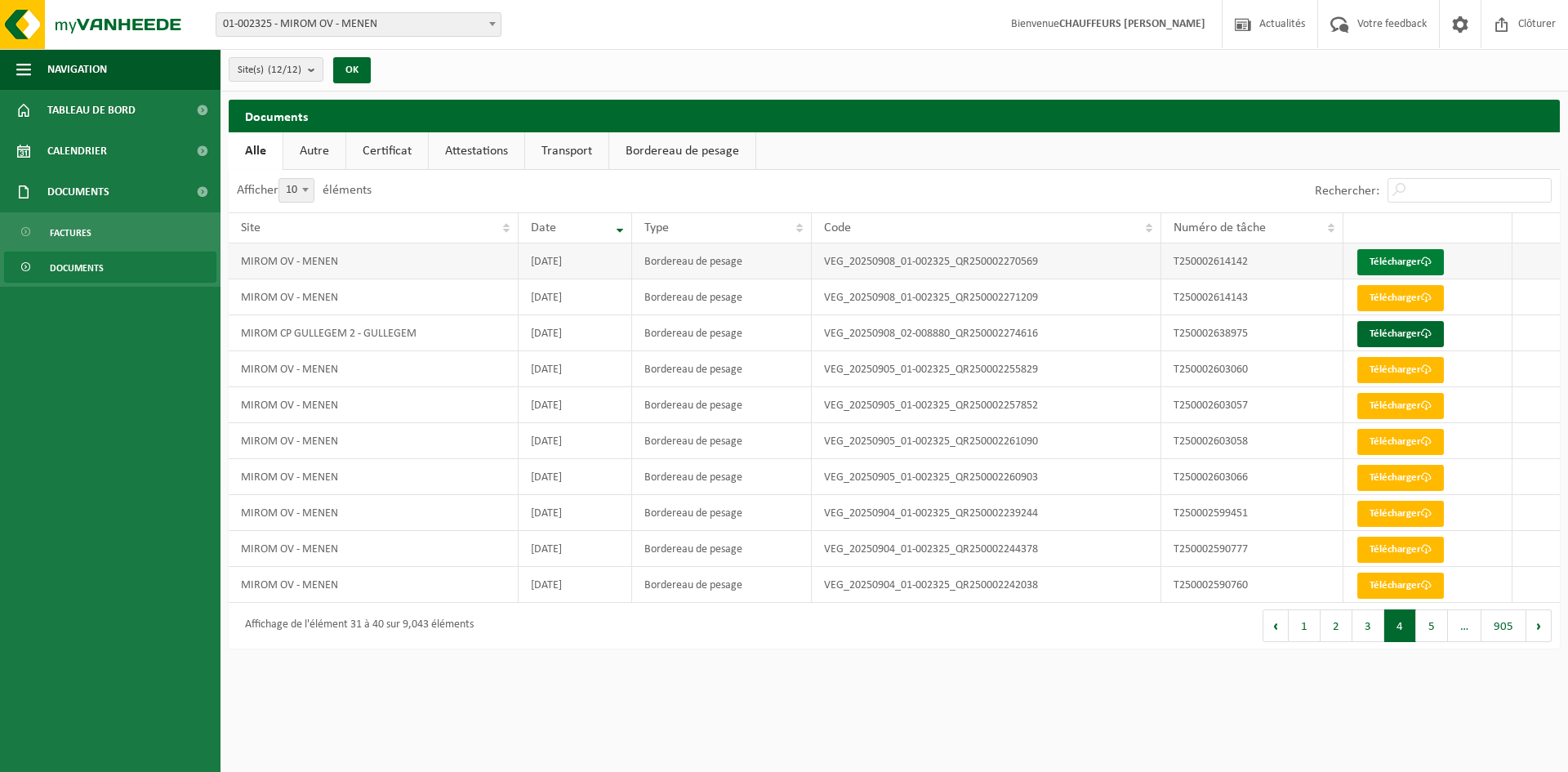
click at [1405, 256] on link "Télécharger" at bounding box center [1401, 262] width 87 height 26
click at [1531, 235] on th at bounding box center [1536, 227] width 48 height 31
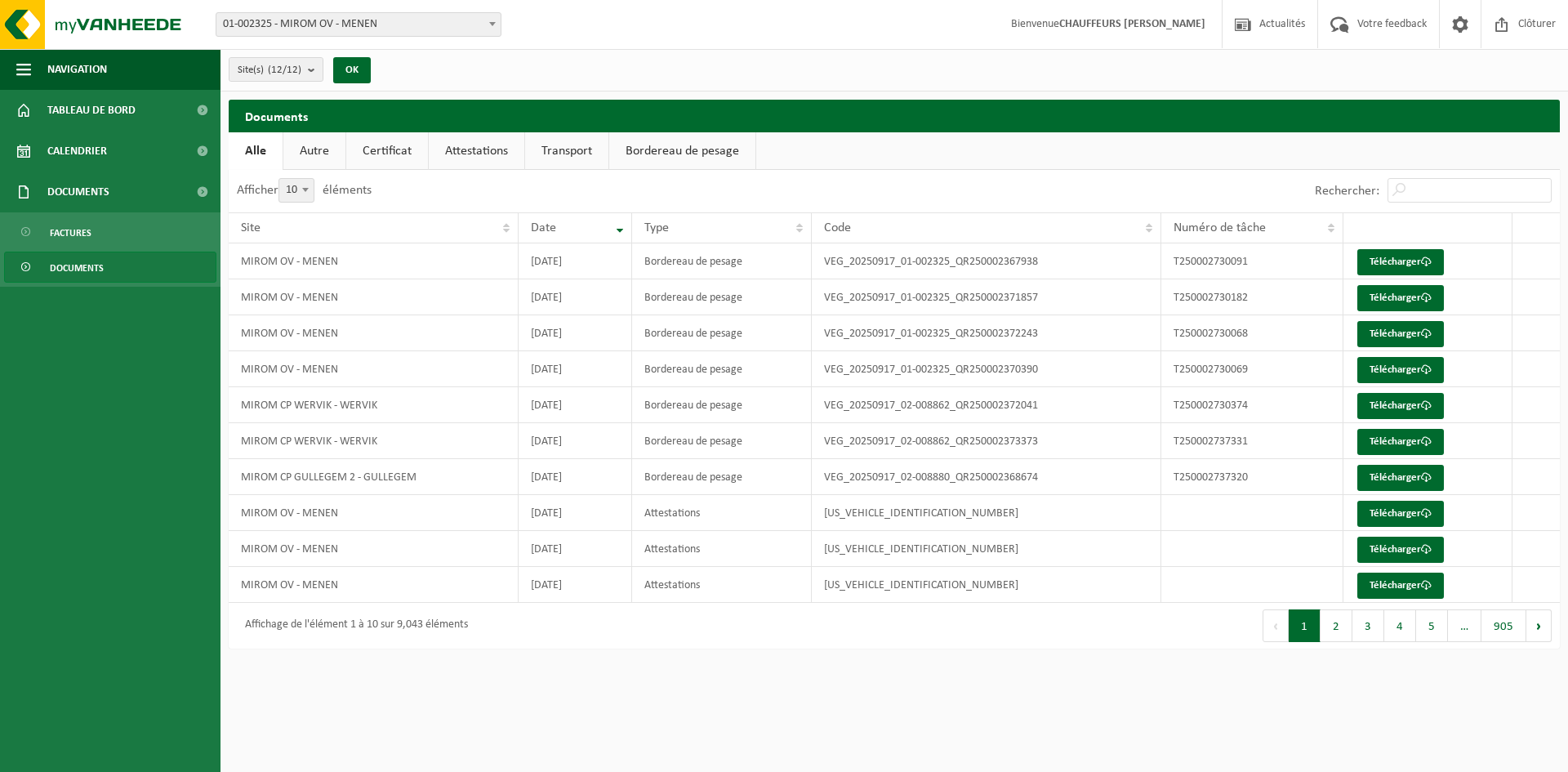
click at [1398, 623] on button "4" at bounding box center [1400, 625] width 32 height 32
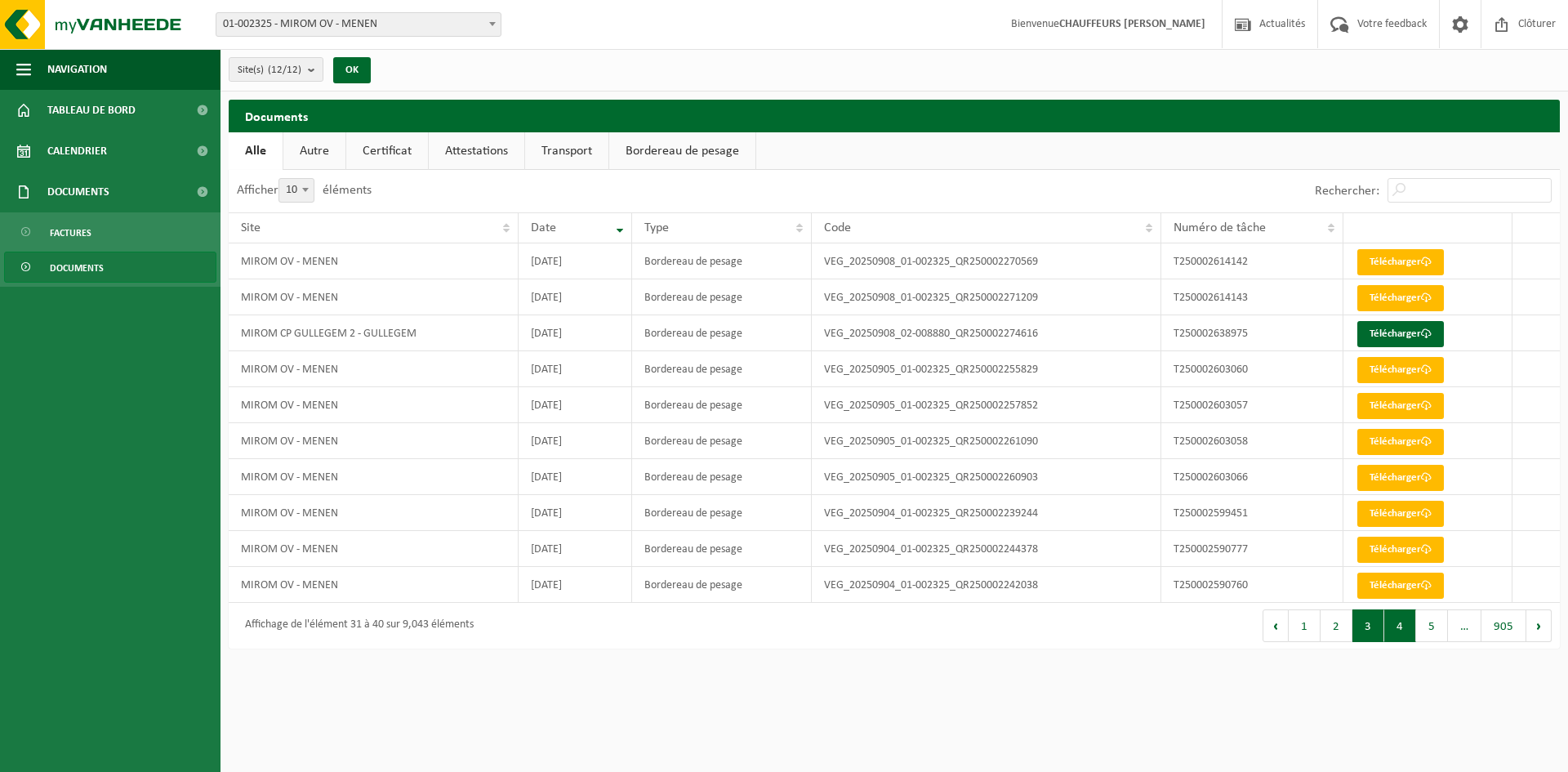
click at [1369, 631] on button "3" at bounding box center [1369, 625] width 32 height 32
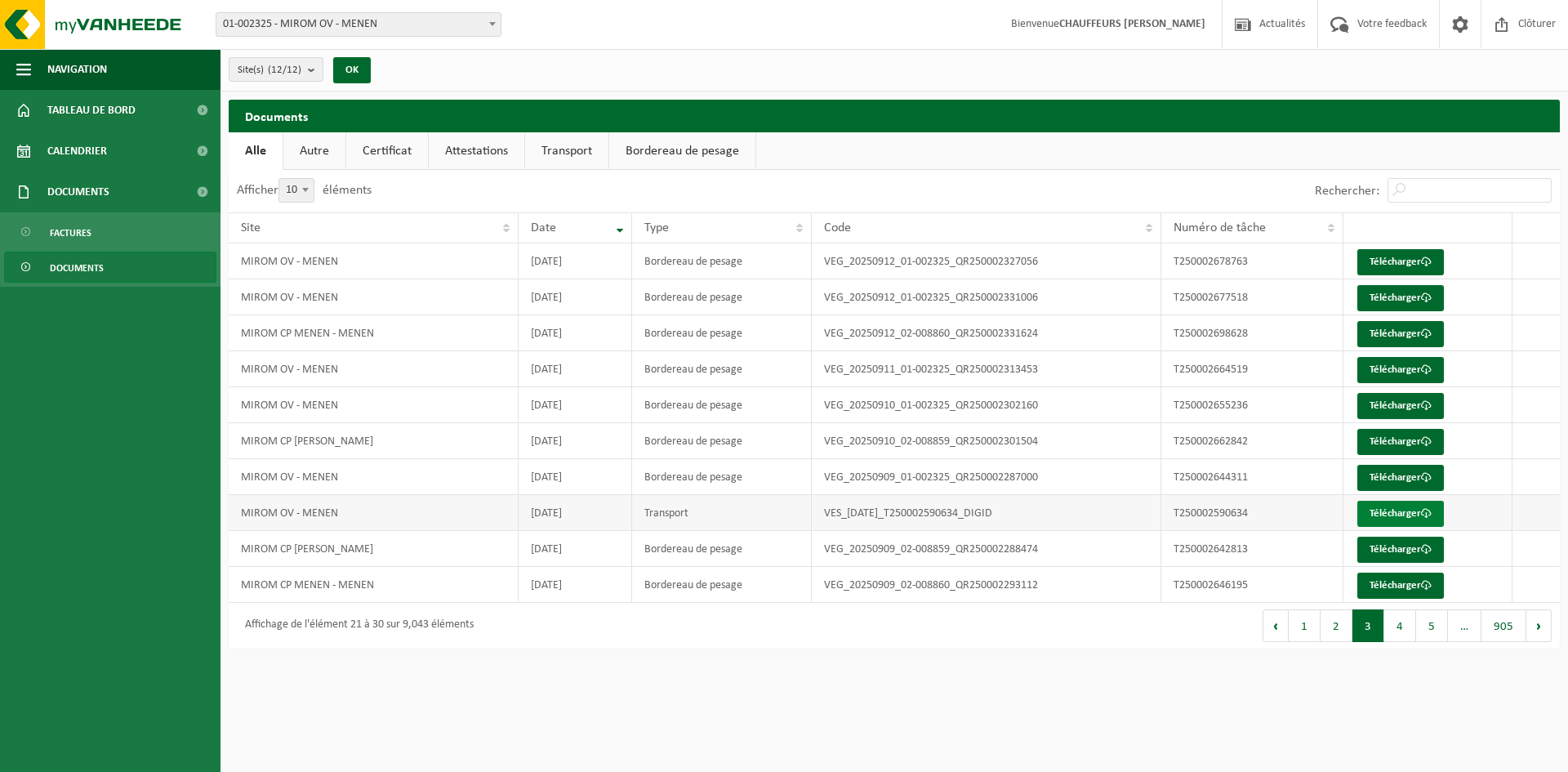
click at [1418, 508] on link "Télécharger" at bounding box center [1401, 513] width 87 height 26
click at [1411, 471] on link "Télécharger" at bounding box center [1401, 478] width 87 height 26
click at [1371, 631] on button "3" at bounding box center [1369, 625] width 32 height 32
click at [1395, 402] on link "Télécharger" at bounding box center [1401, 406] width 87 height 26
click at [1097, 75] on div "Site(s) (12/12) Tout sélectionner Tout désélectionner MIROM OV - MENEN MALTHA -…" at bounding box center [894, 70] width 1347 height 42
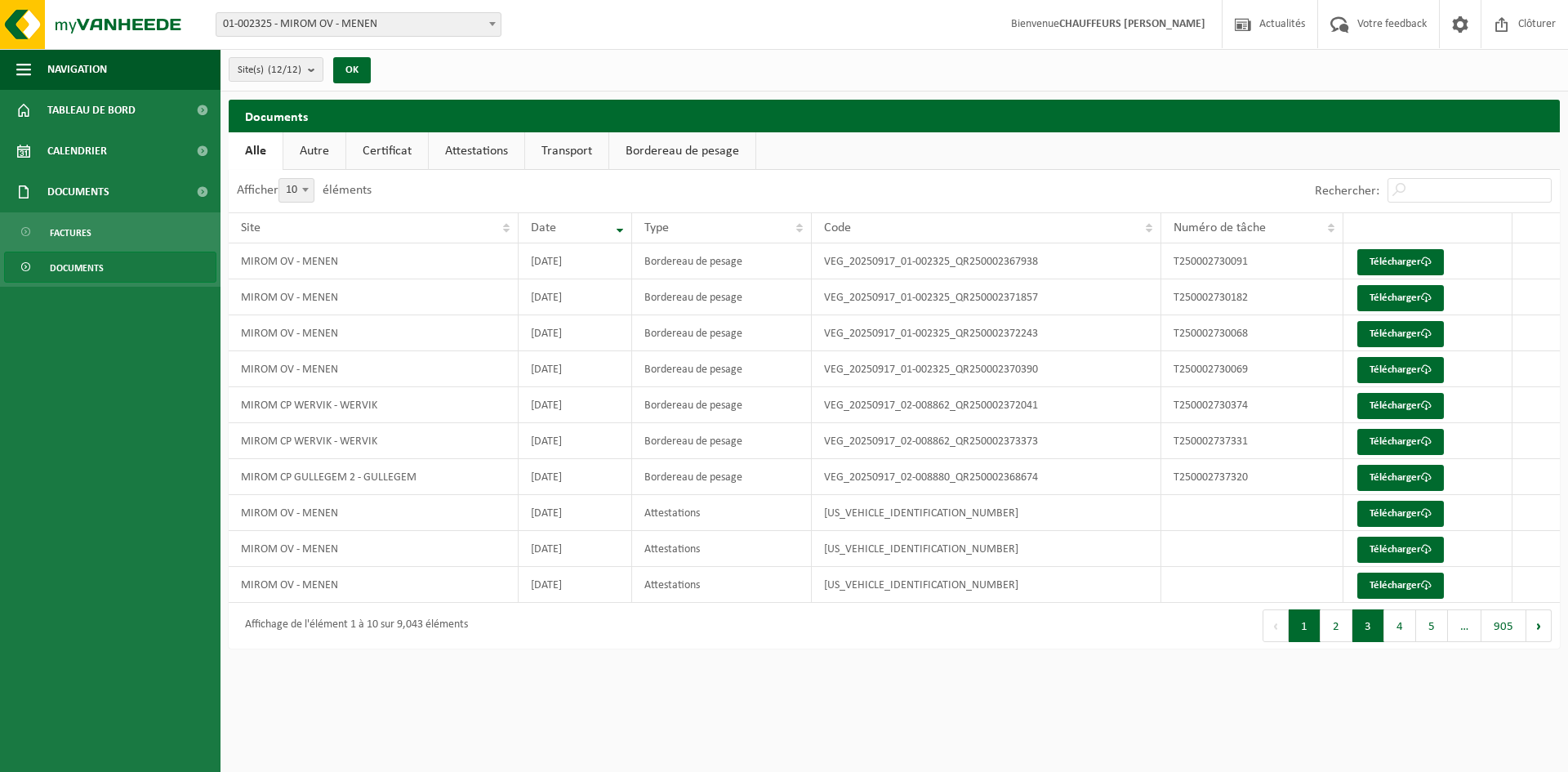
click at [1379, 624] on button "3" at bounding box center [1369, 625] width 32 height 32
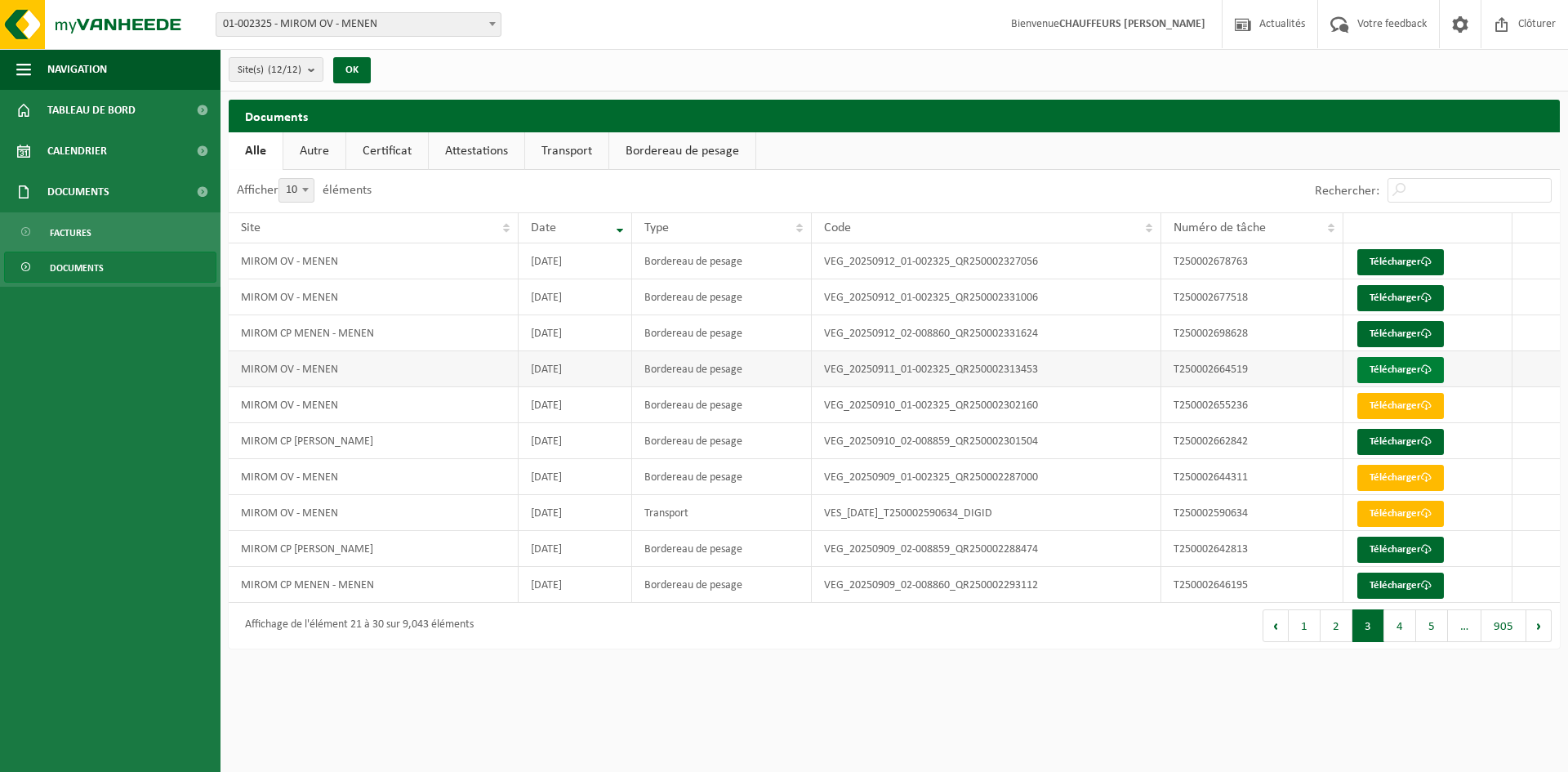
click at [1400, 365] on link "Télécharger" at bounding box center [1401, 370] width 87 height 26
click at [1555, 304] on td at bounding box center [1536, 297] width 48 height 36
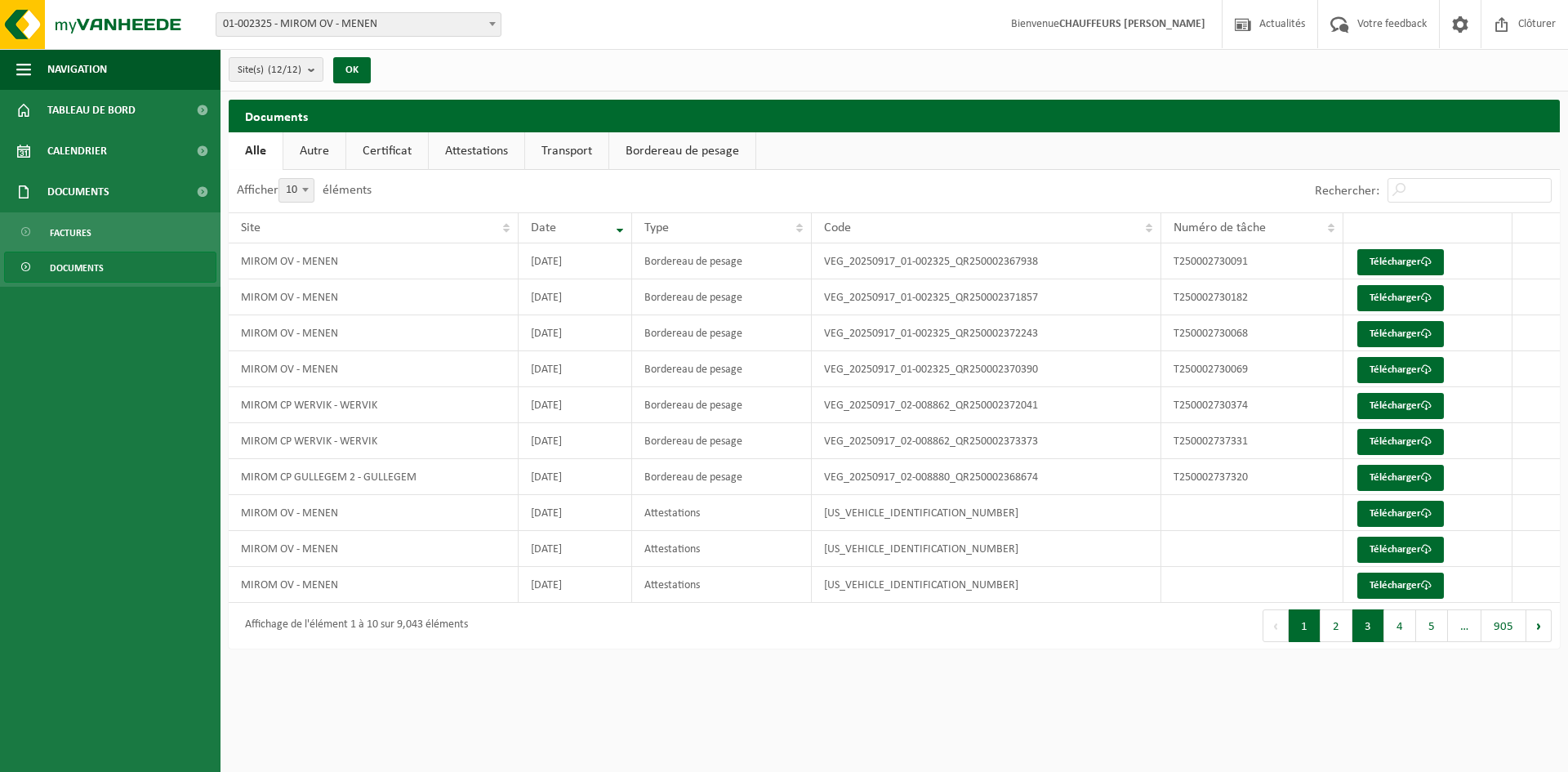
click at [1364, 627] on button "3" at bounding box center [1369, 625] width 32 height 32
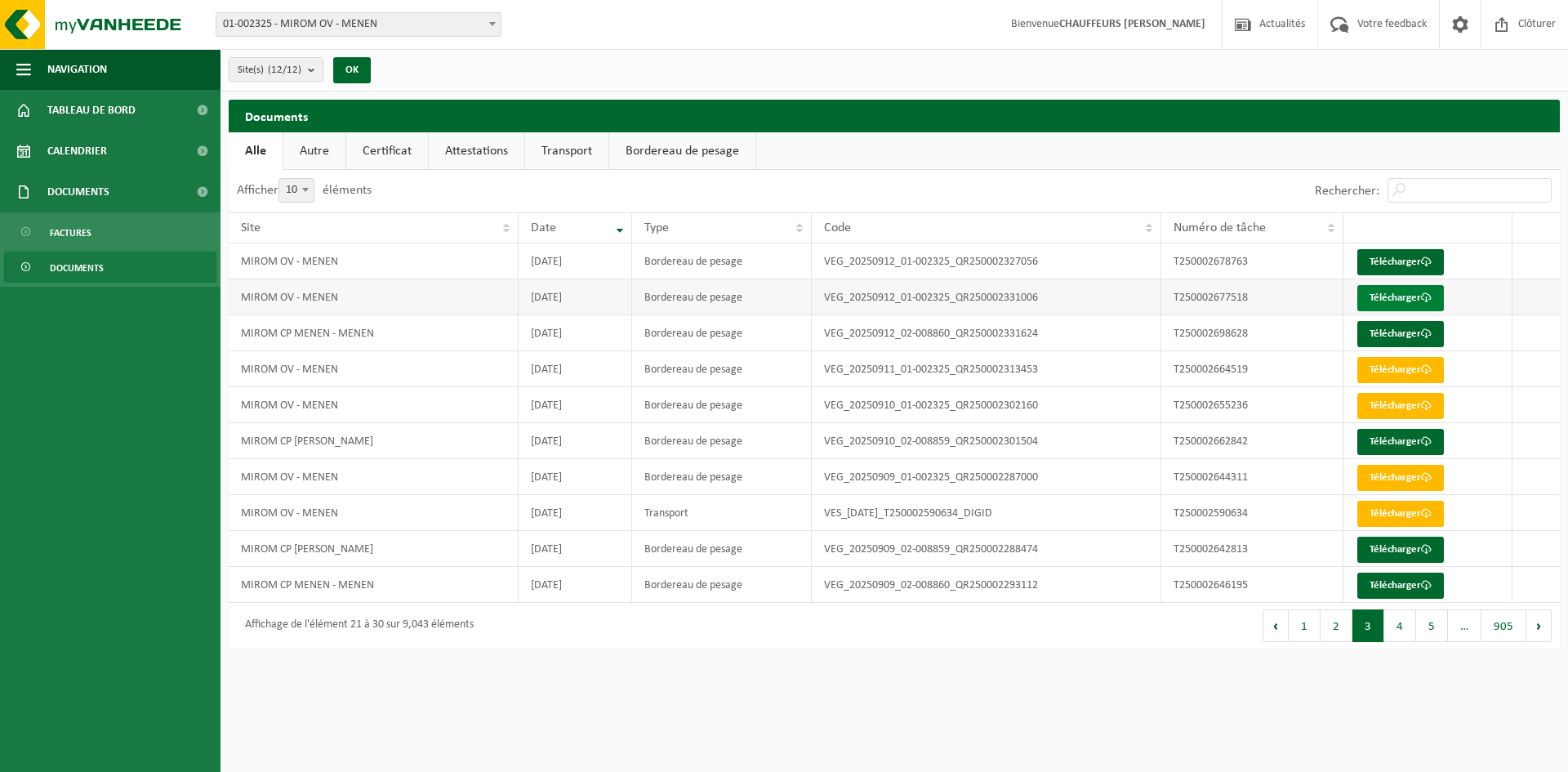
click at [1403, 290] on link "Télécharger" at bounding box center [1401, 298] width 87 height 26
click at [903, 180] on div "Rechercher:" at bounding box center [1227, 191] width 665 height 42
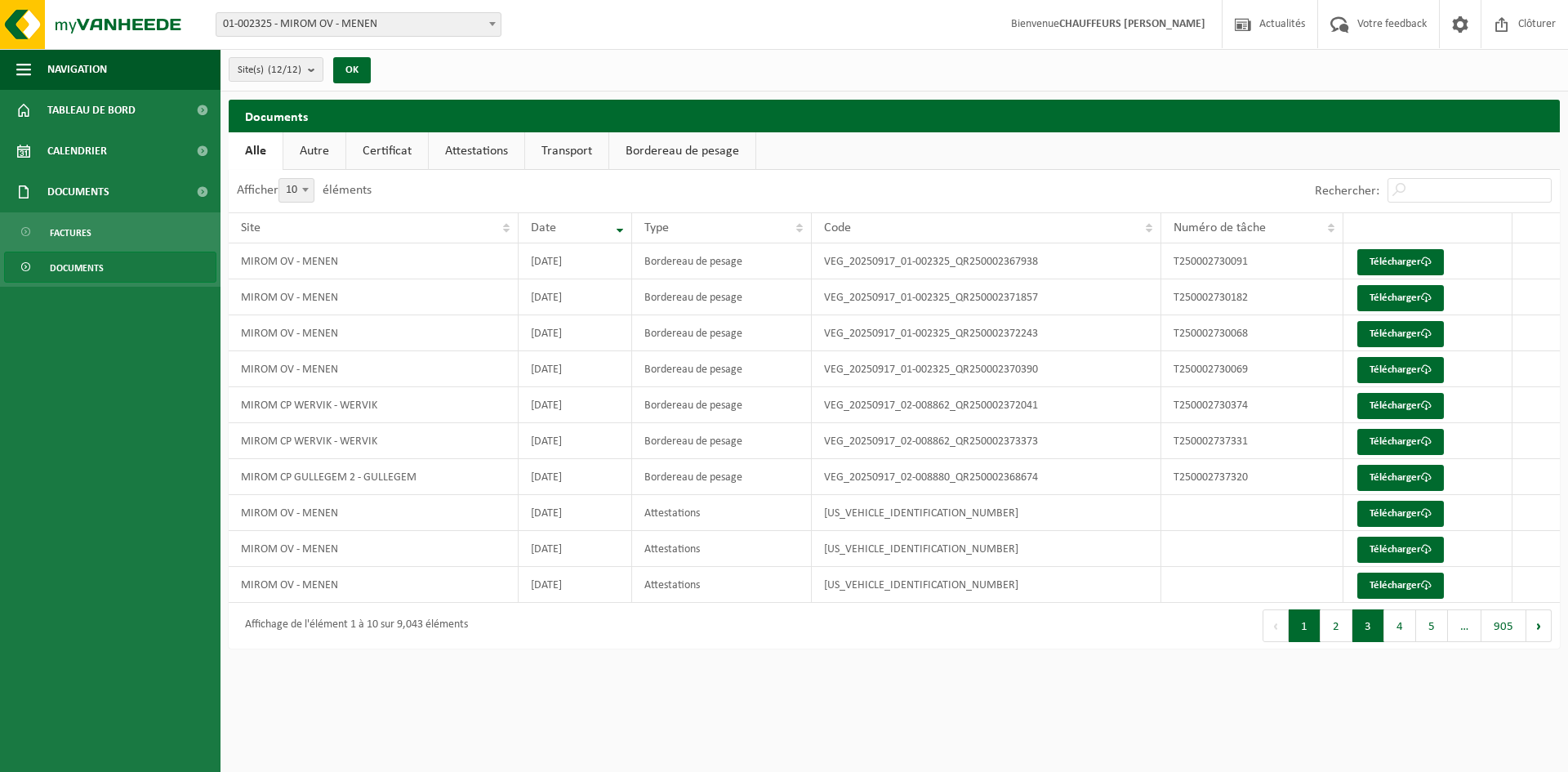
click at [1363, 626] on button "3" at bounding box center [1369, 625] width 32 height 32
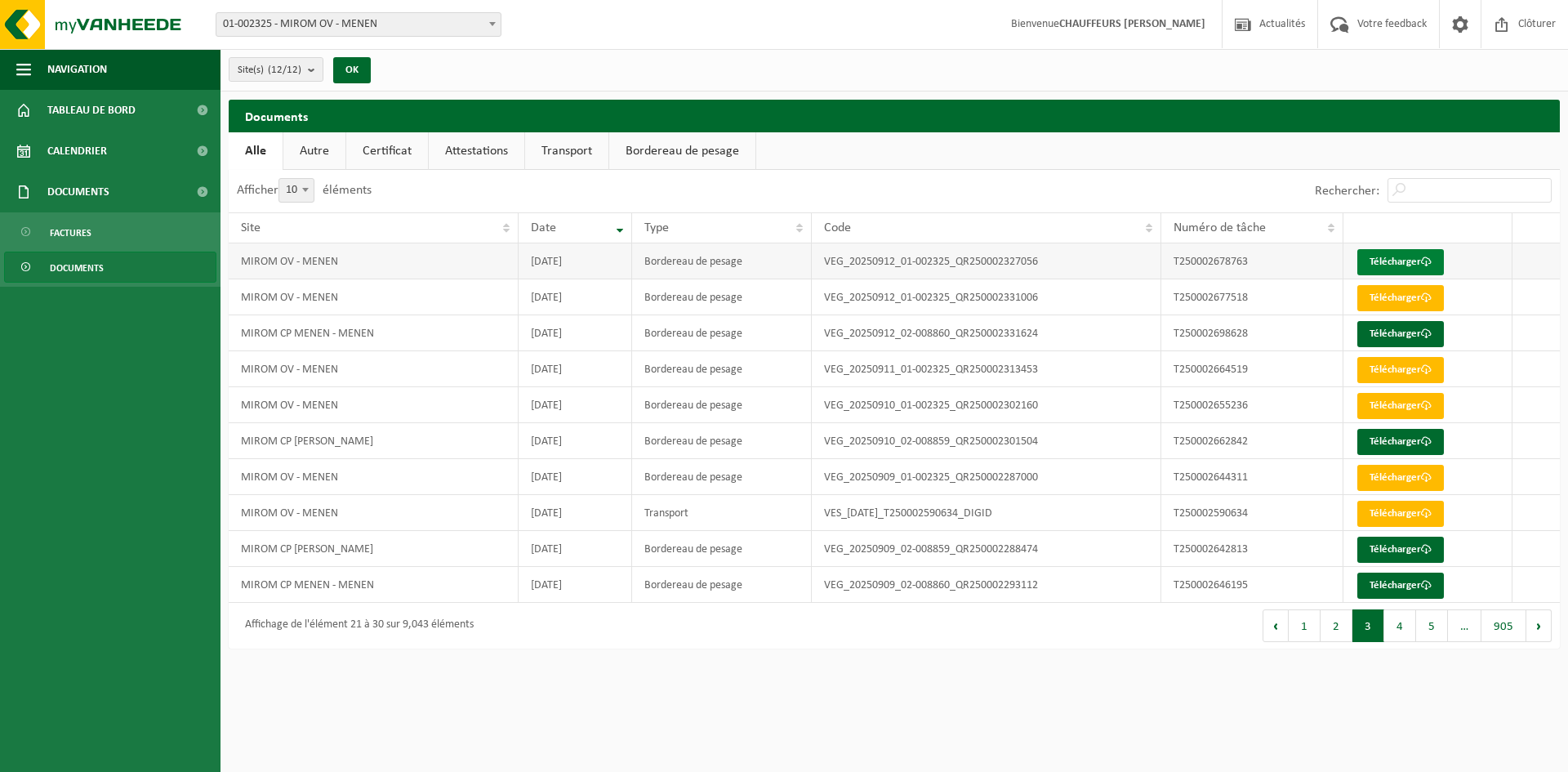
click at [1412, 259] on link "Télécharger" at bounding box center [1401, 262] width 87 height 26
click at [1294, 445] on td "T250002662842" at bounding box center [1252, 441] width 182 height 36
click at [1341, 629] on button "2" at bounding box center [1336, 625] width 32 height 32
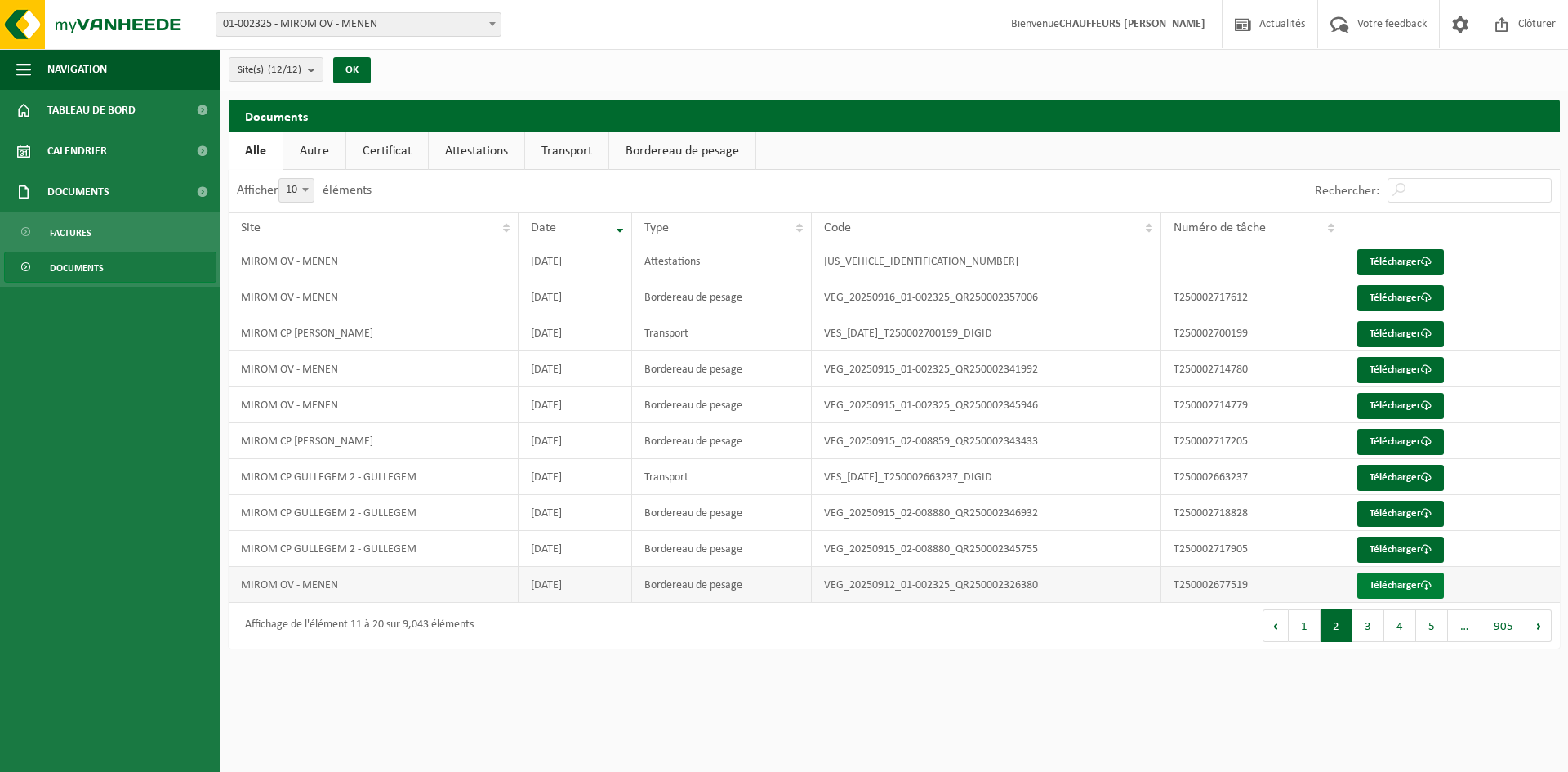
click at [1401, 579] on link "Télécharger" at bounding box center [1401, 585] width 87 height 26
click at [1323, 422] on td "T250002714779" at bounding box center [1252, 405] width 182 height 36
click at [1420, 402] on link "Télécharger" at bounding box center [1401, 406] width 87 height 26
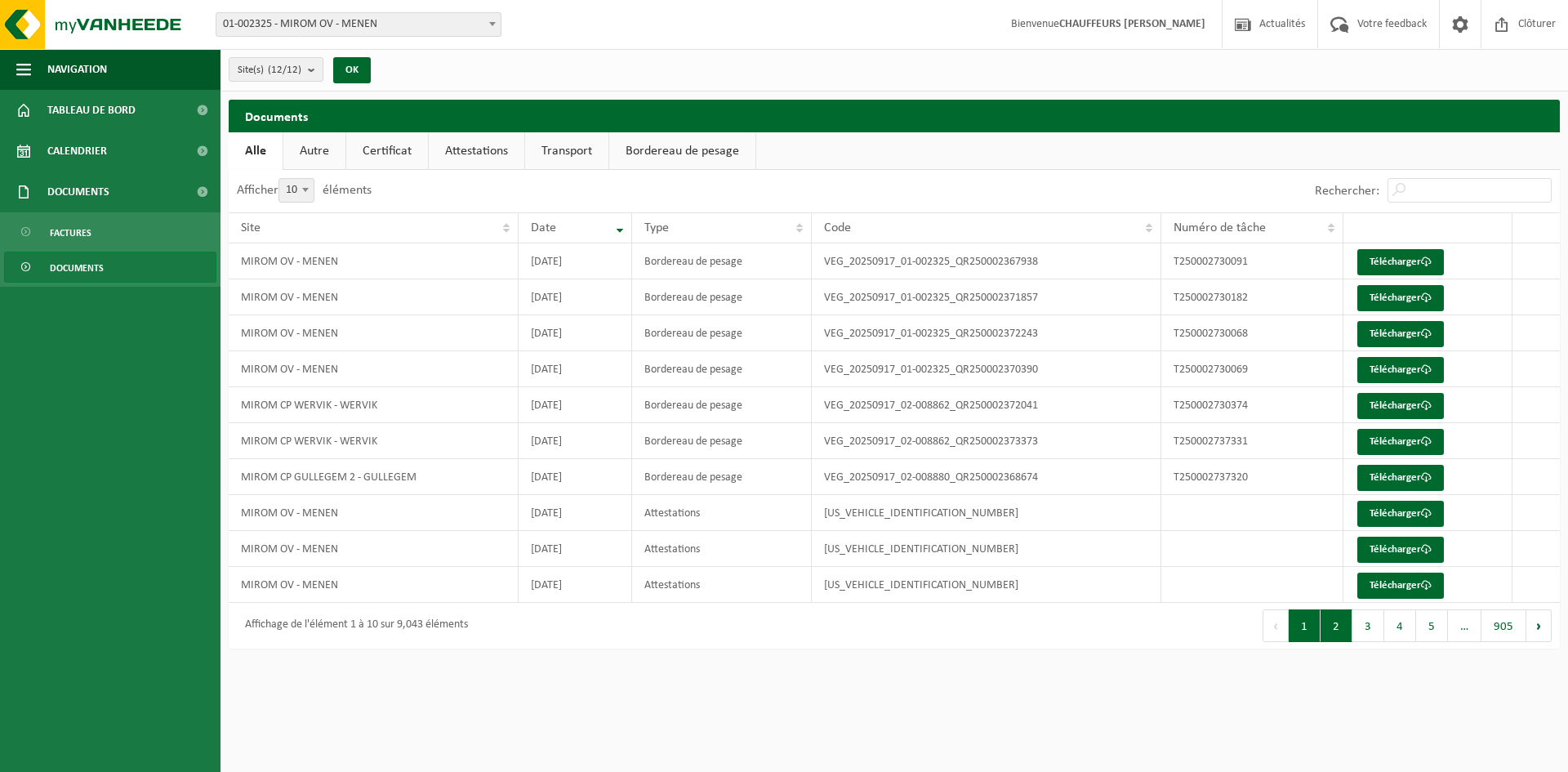
click at [1336, 629] on button "2" at bounding box center [1336, 625] width 32 height 32
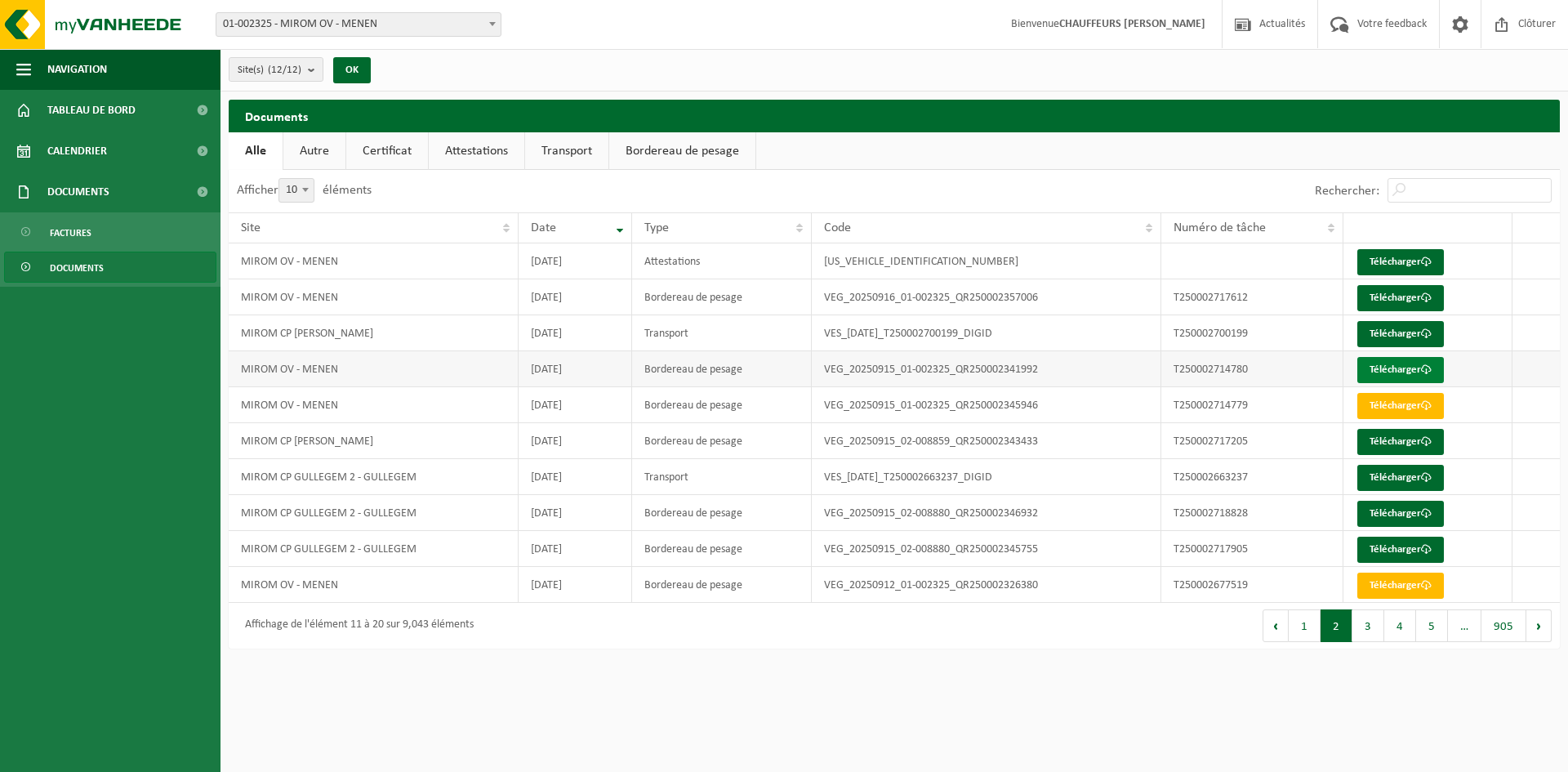
click at [1393, 366] on link "Télécharger" at bounding box center [1401, 370] width 87 height 26
click at [1377, 629] on button "3" at bounding box center [1369, 625] width 32 height 32
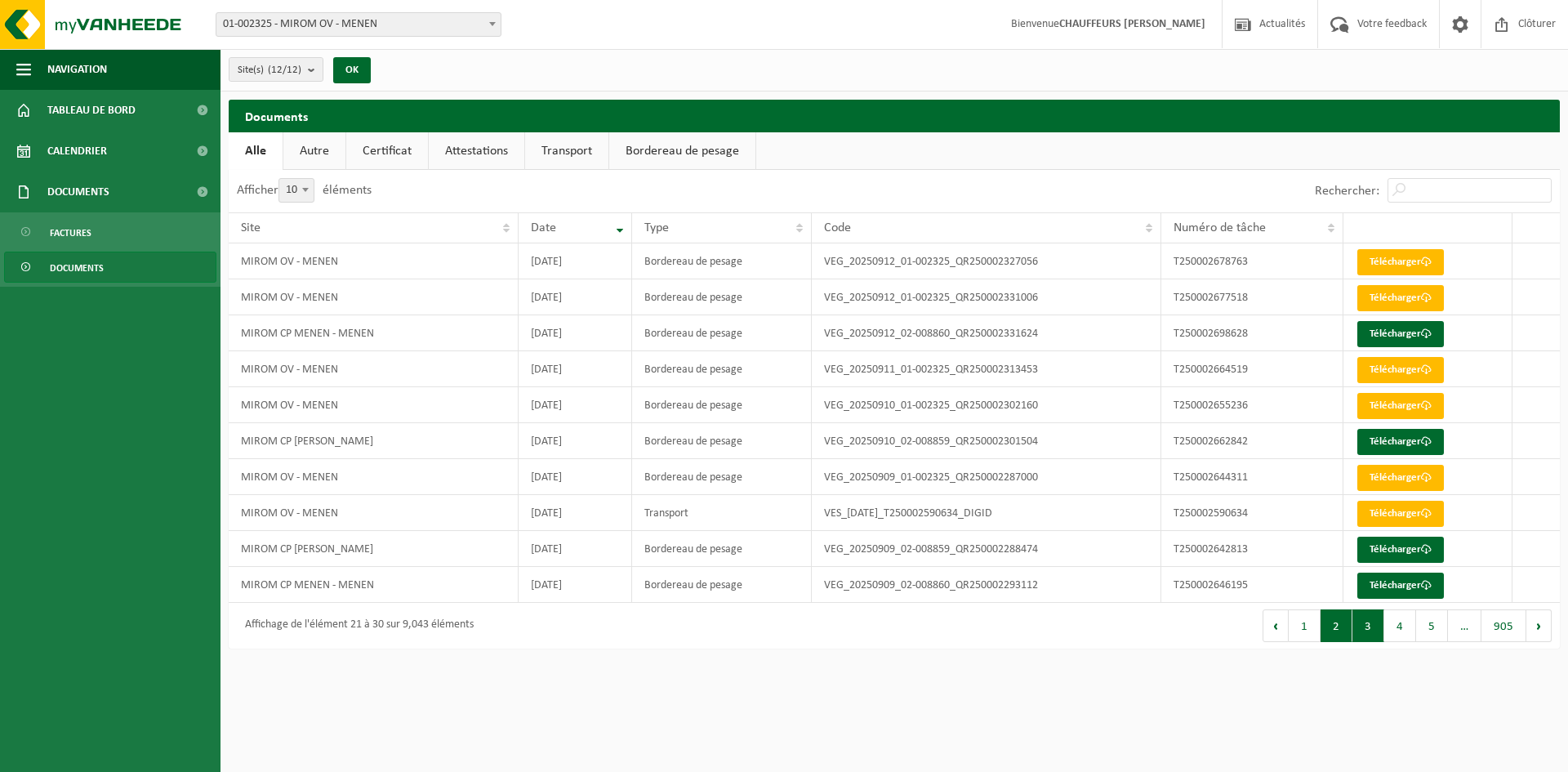
click at [1337, 629] on button "2" at bounding box center [1336, 625] width 32 height 32
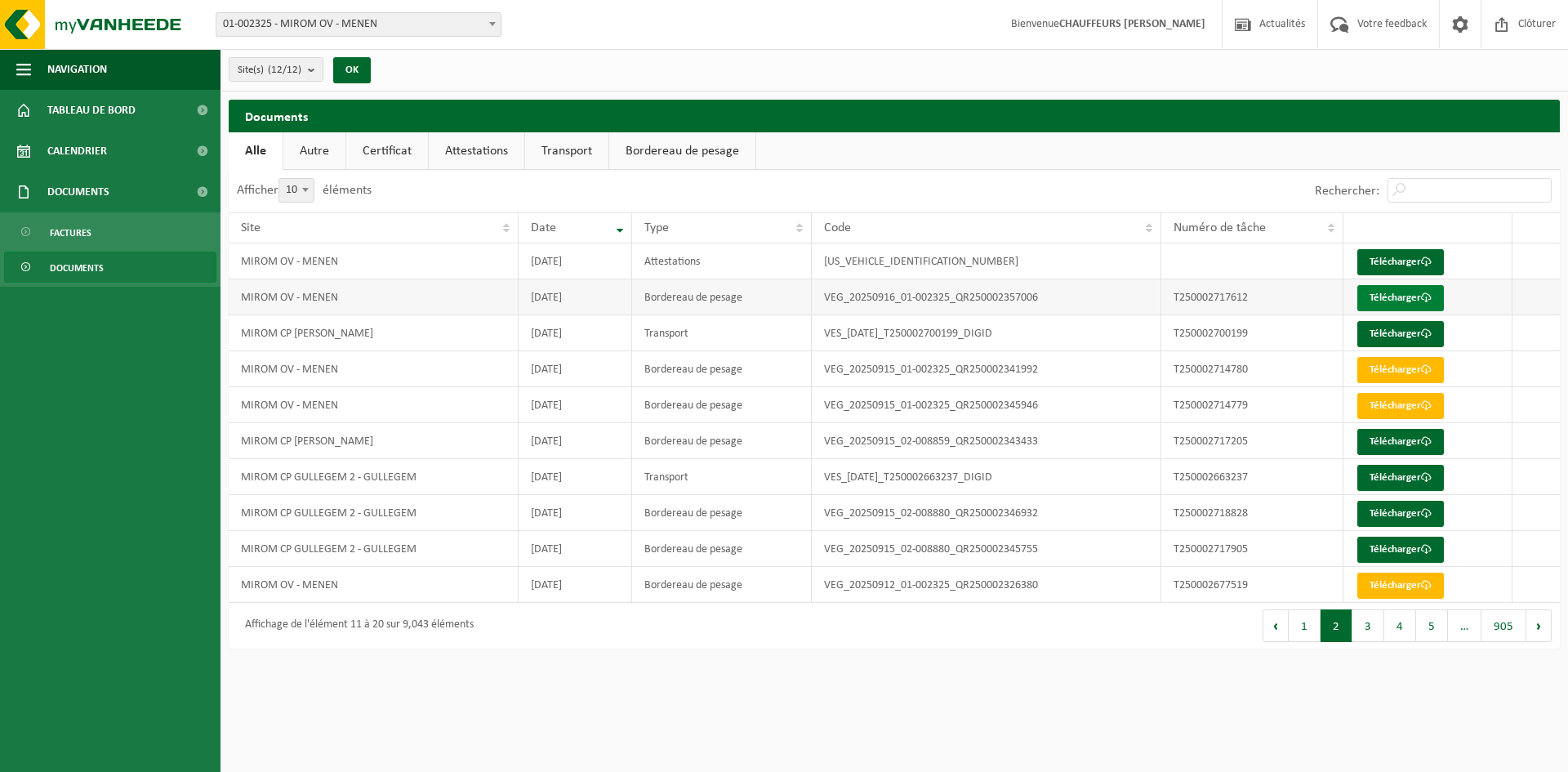
click at [1391, 289] on link "Télécharger" at bounding box center [1401, 298] width 87 height 26
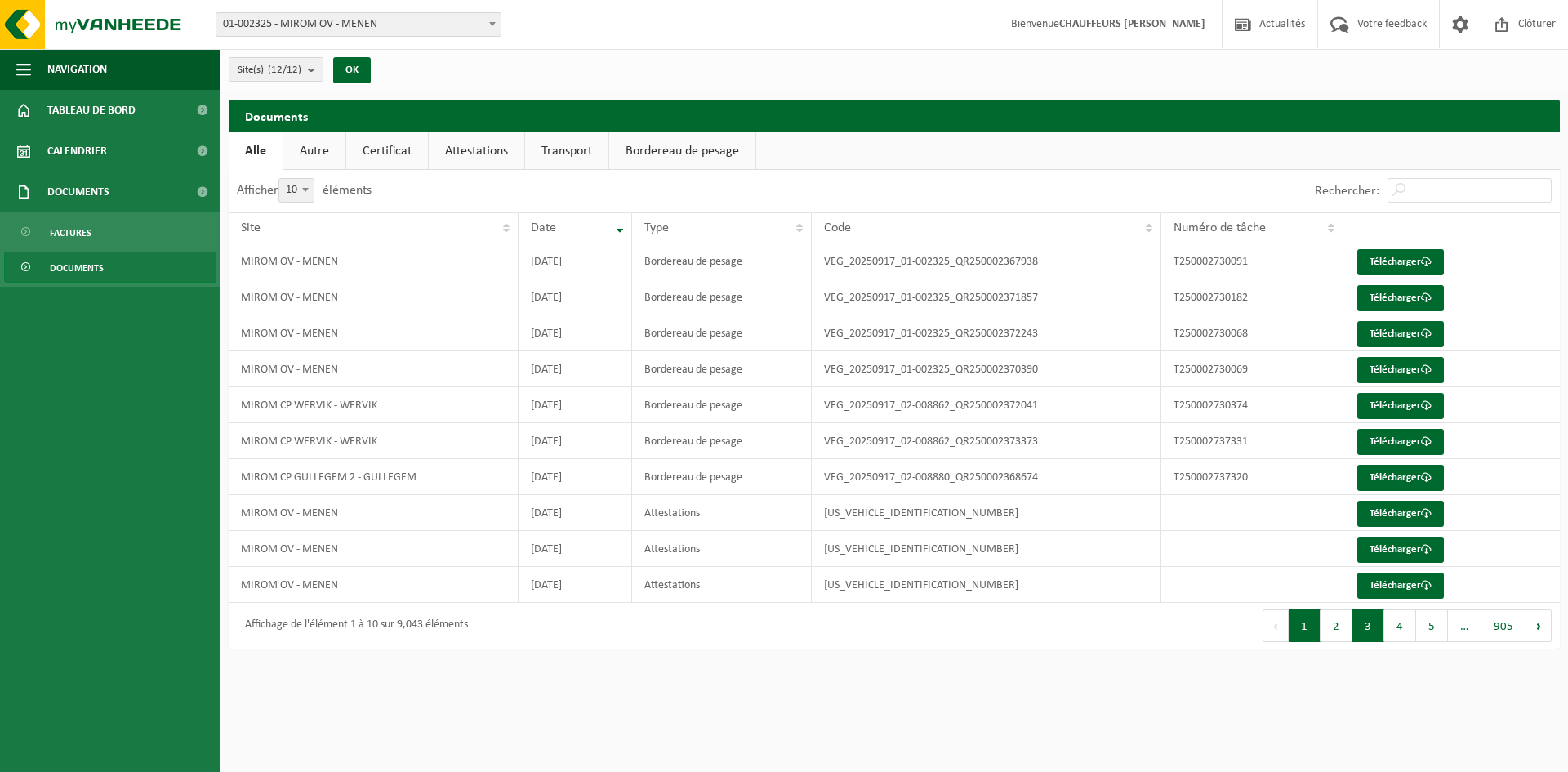
click at [1359, 624] on button "3" at bounding box center [1369, 625] width 32 height 32
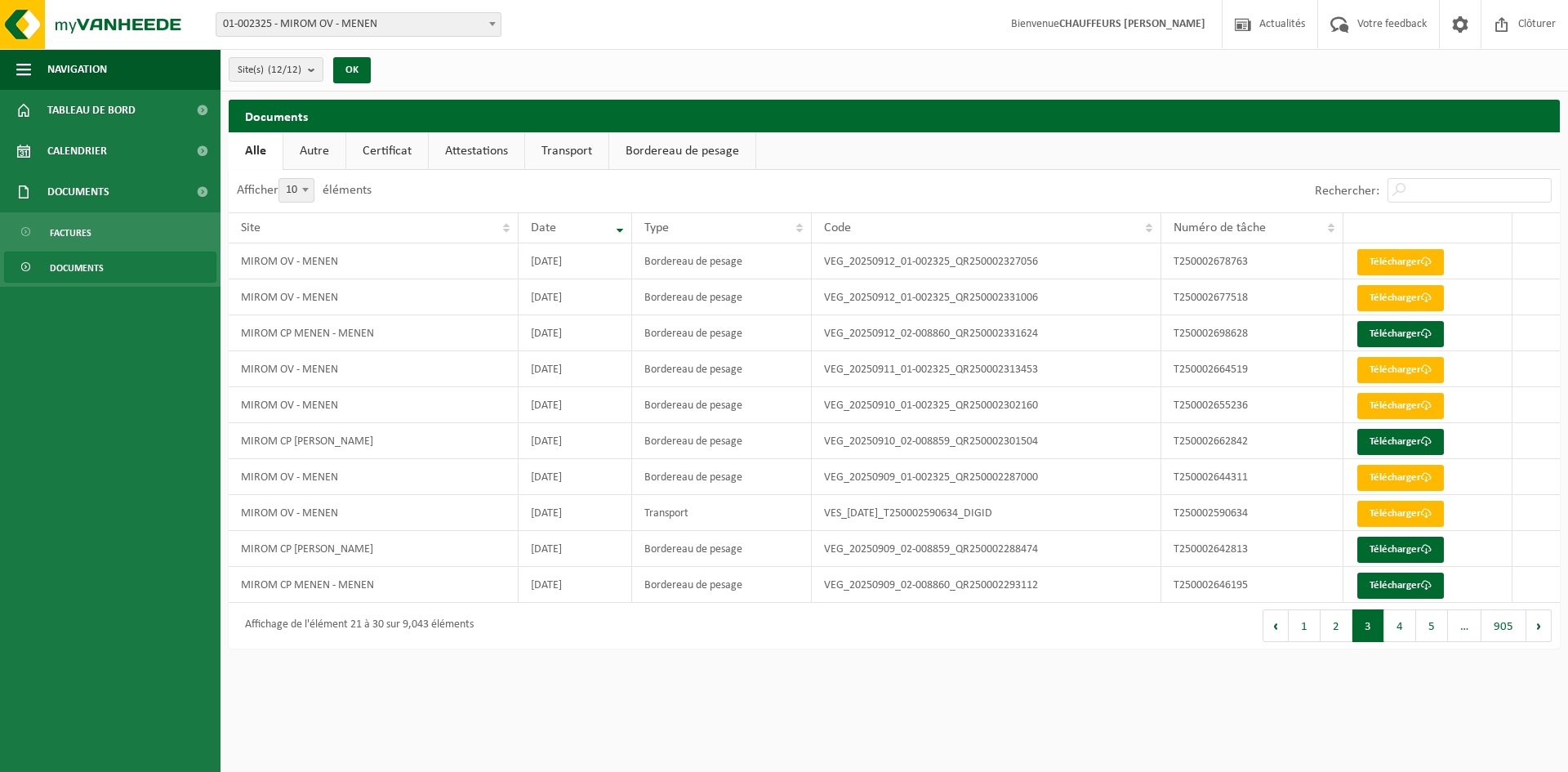
click at [1341, 628] on button "2" at bounding box center [1336, 625] width 32 height 32
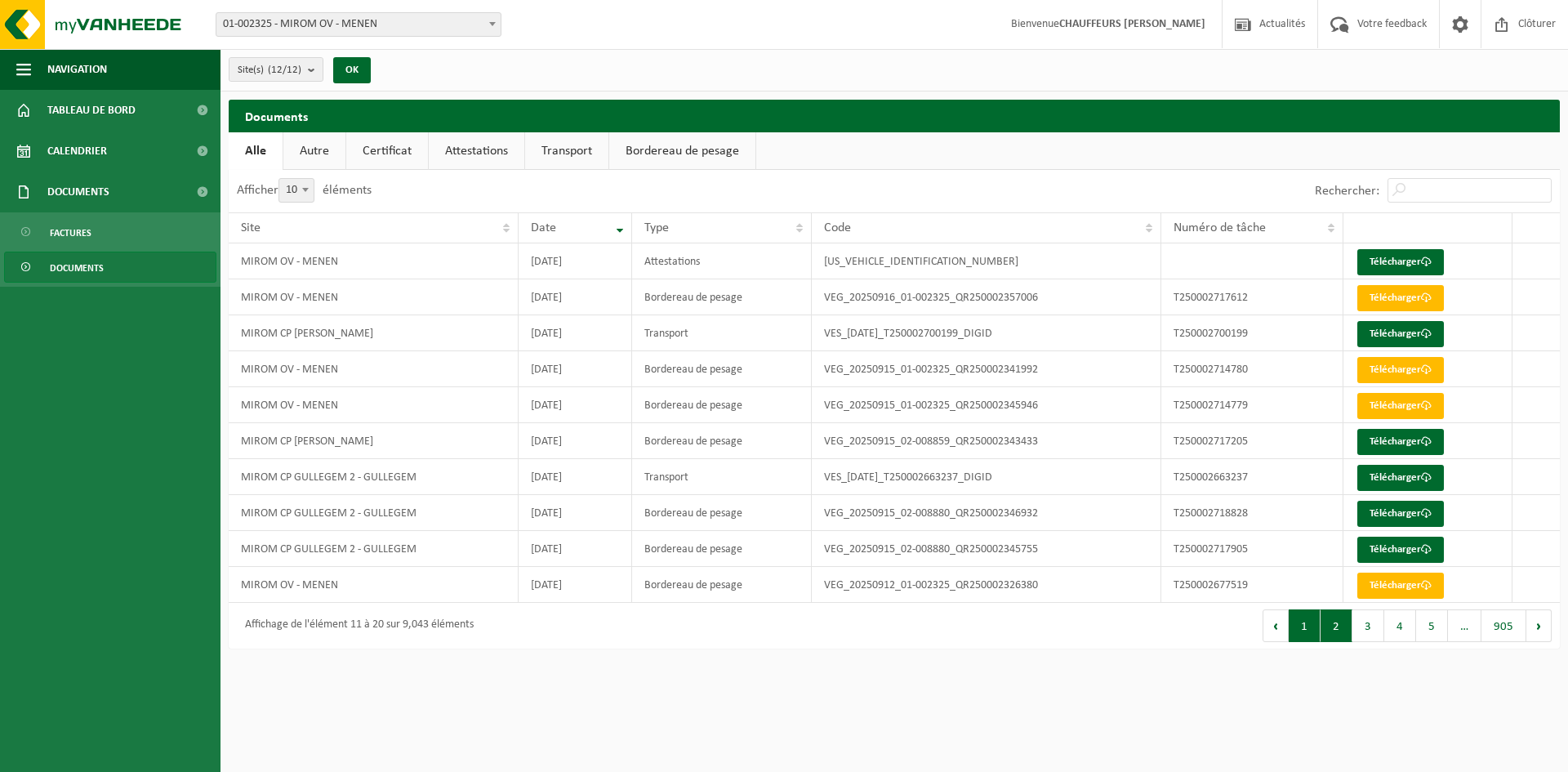
click at [1314, 627] on button "1" at bounding box center [1305, 625] width 32 height 32
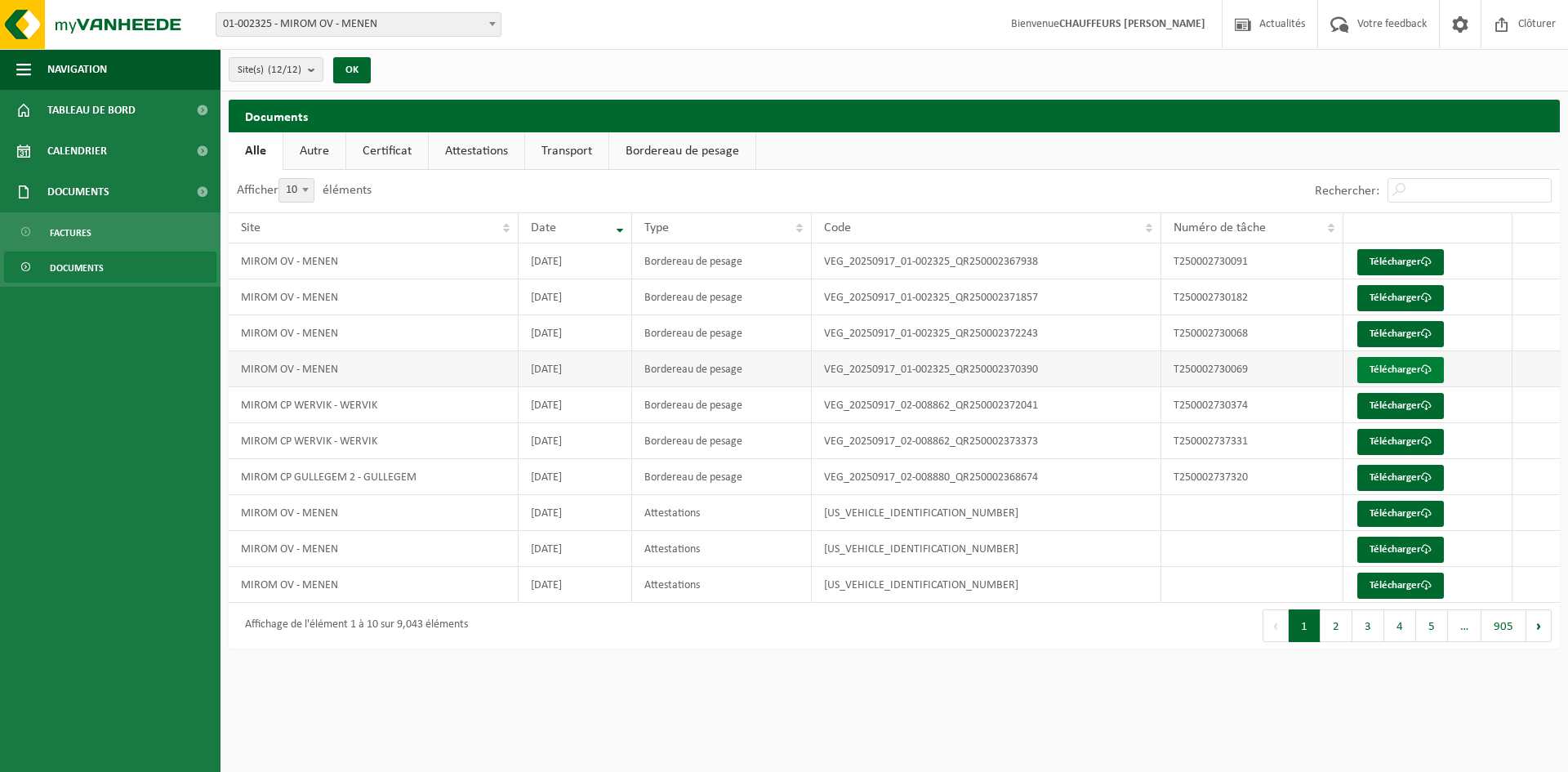
click at [1394, 367] on link "Télécharger" at bounding box center [1401, 370] width 87 height 26
drag, startPoint x: 1117, startPoint y: 168, endPoint x: 1103, endPoint y: 198, distance: 33.1
click at [1117, 168] on ul "Alle Autre Certificat Attestations Transport Bordereau de pesage" at bounding box center [893, 151] width 1331 height 37
click at [1415, 332] on link "Télécharger" at bounding box center [1401, 333] width 87 height 26
click at [1129, 149] on ul "Alle Autre Certificat Attestations Transport Bordereau de pesage" at bounding box center [893, 151] width 1331 height 37
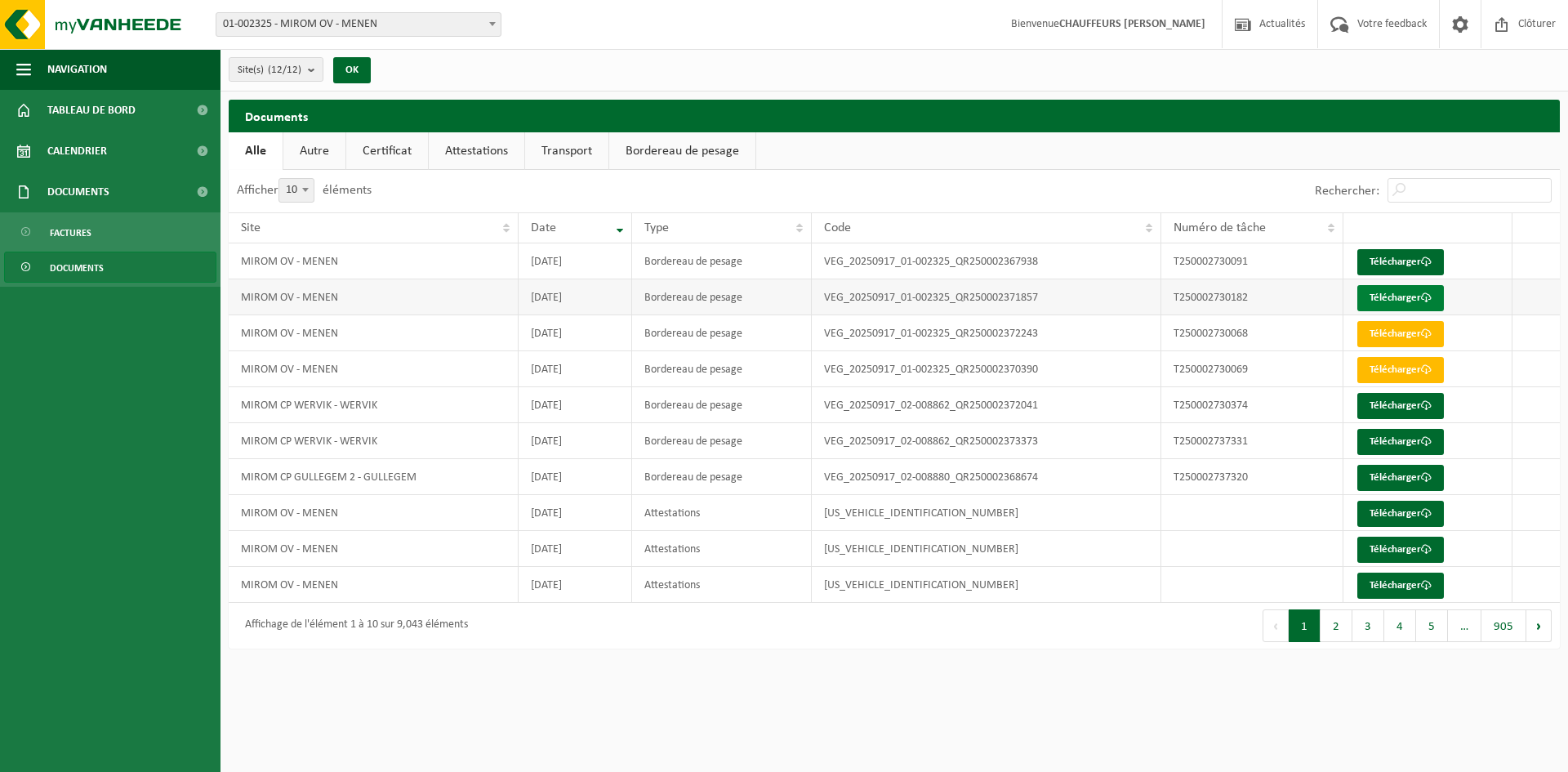
click at [1405, 293] on link "Télécharger" at bounding box center [1401, 298] width 87 height 26
click at [1073, 188] on div "Rechercher:" at bounding box center [1227, 191] width 665 height 42
click at [1399, 250] on link "Télécharger" at bounding box center [1401, 262] width 87 height 26
click at [1333, 627] on button "2" at bounding box center [1336, 625] width 32 height 32
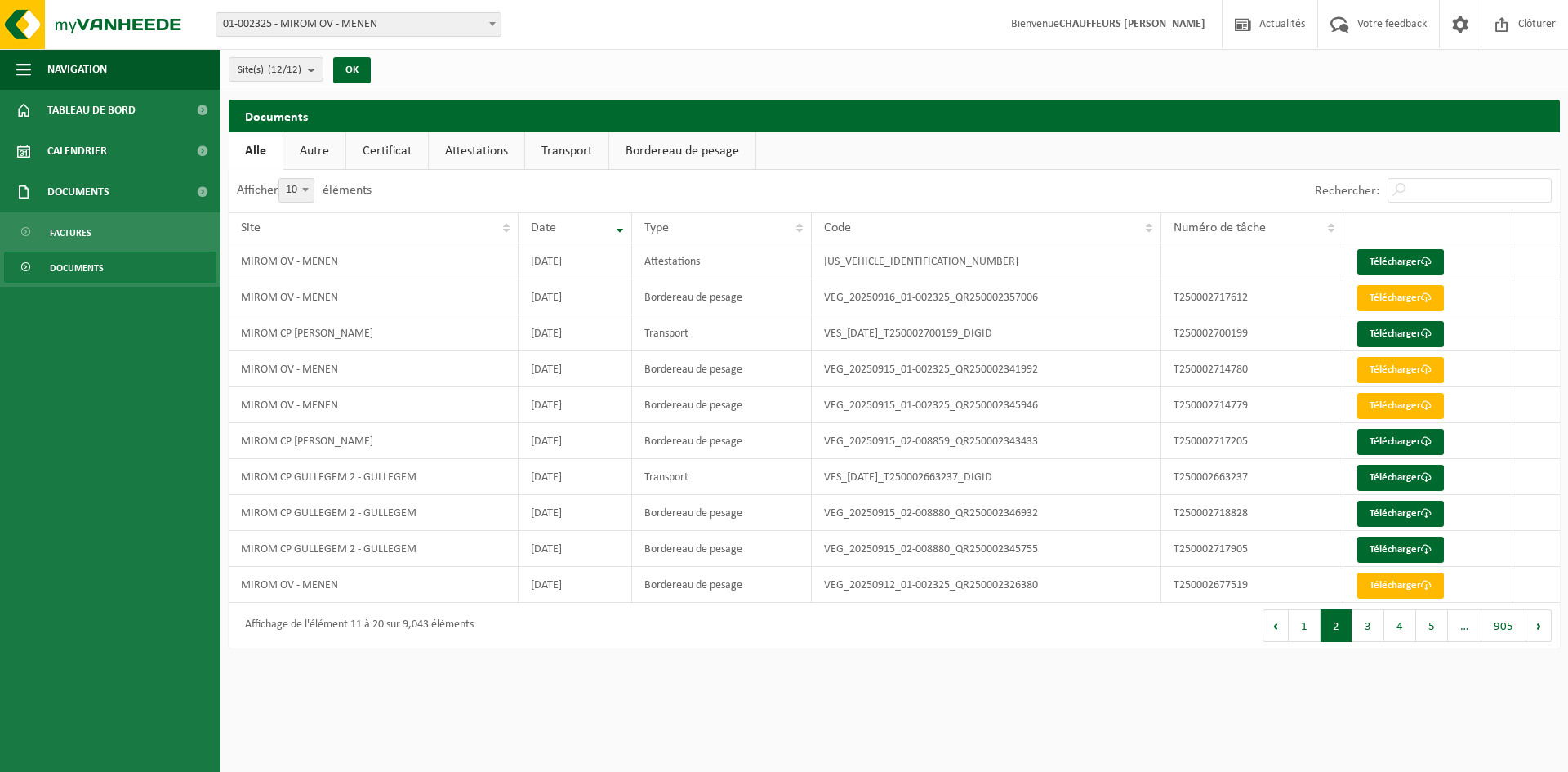
click at [1305, 626] on button "1" at bounding box center [1305, 625] width 32 height 32
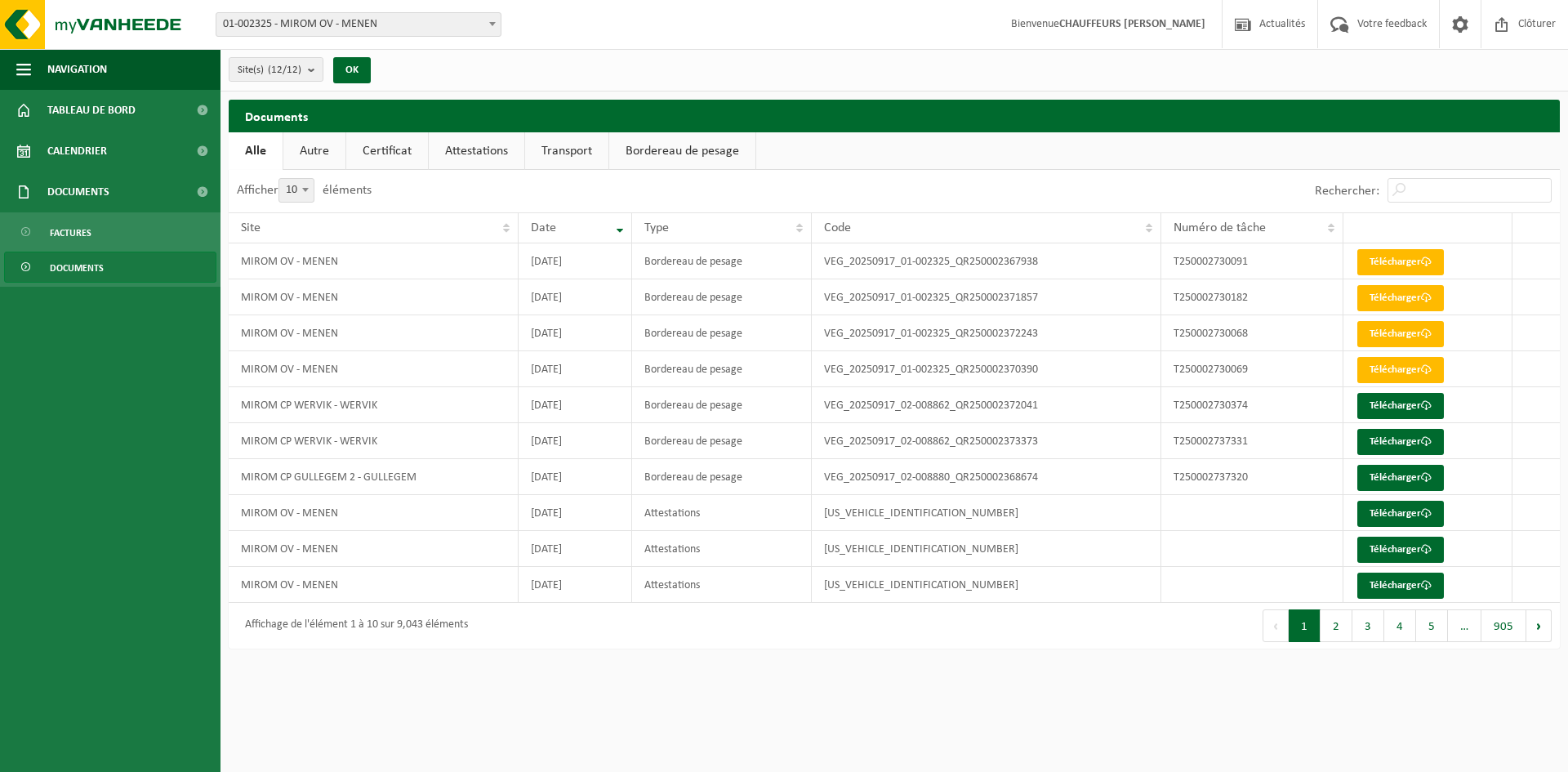
click at [820, 748] on html "Site: 01-002325 - MIROM OV - MENEN 10-858243 - MALTHA - MIROM MENEN - MENEN 10-…" at bounding box center [784, 386] width 1568 height 772
